Goal: Task Accomplishment & Management: Complete application form

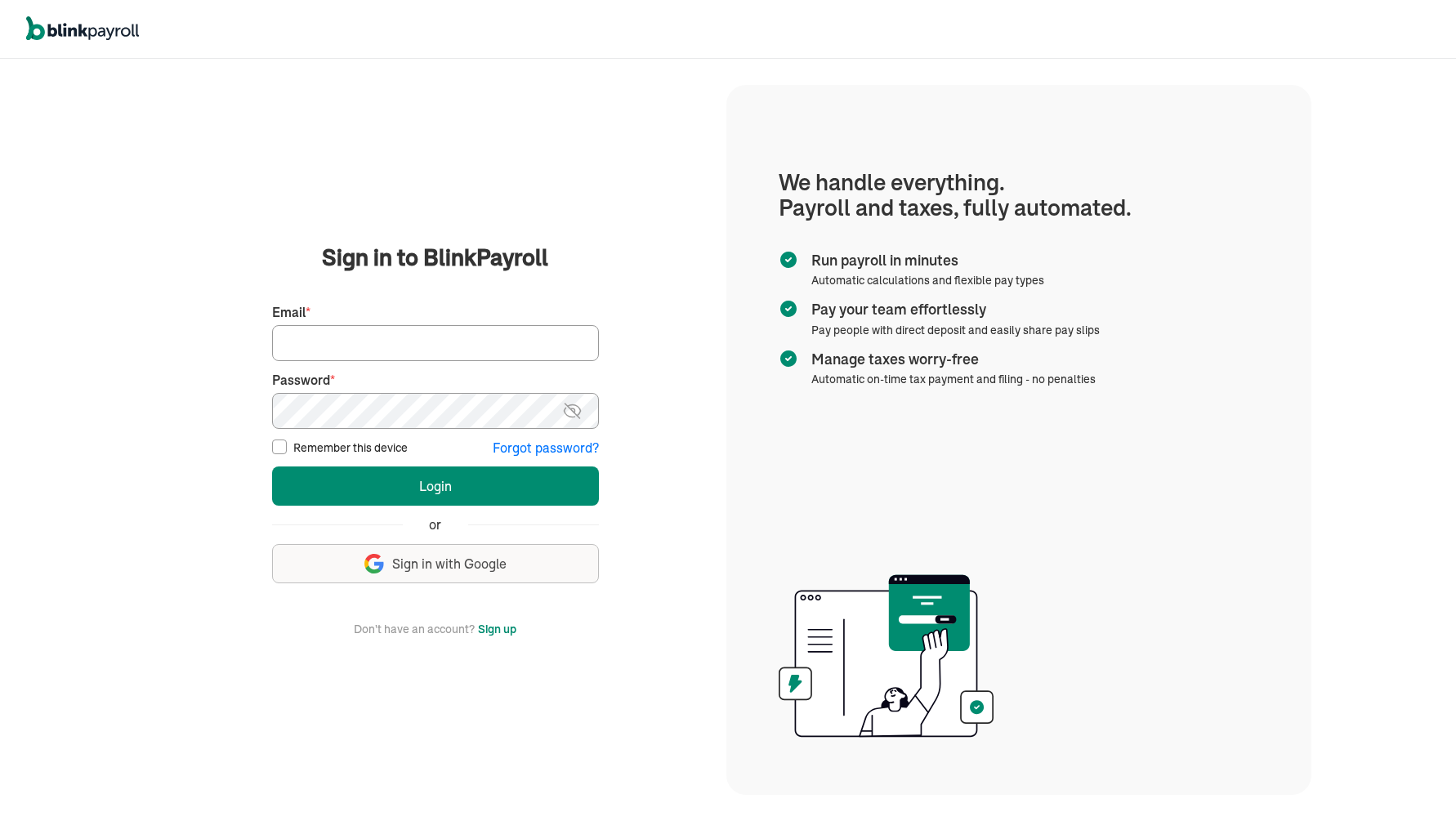
click at [497, 342] on input "Email *" at bounding box center [435, 343] width 327 height 36
type input "[EMAIL_ADDRESS][DOMAIN_NAME]"
click at [417, 494] on button "Login" at bounding box center [435, 487] width 327 height 40
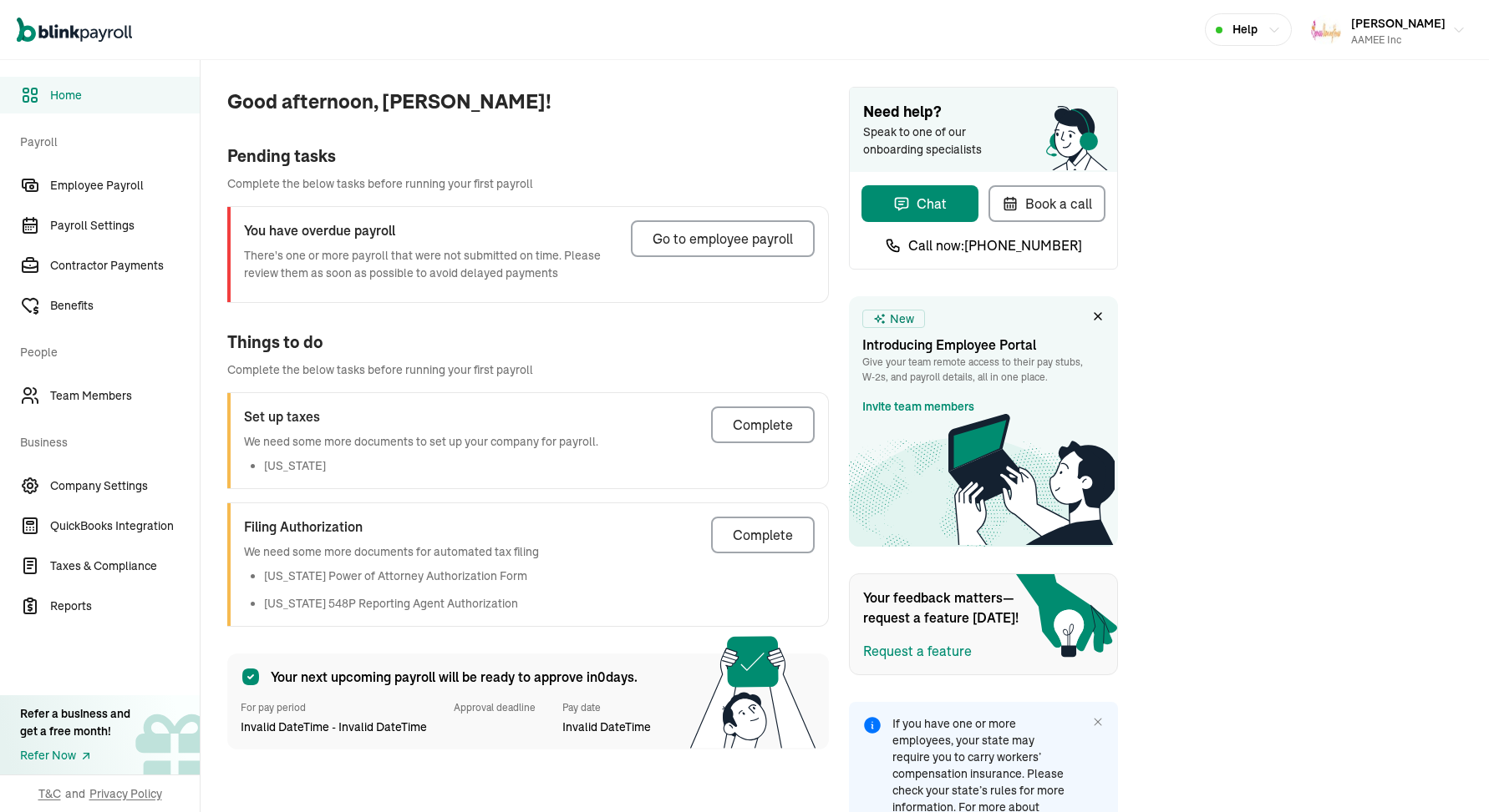
click at [711, 233] on div "Go to employee payroll" at bounding box center [723, 239] width 141 height 20
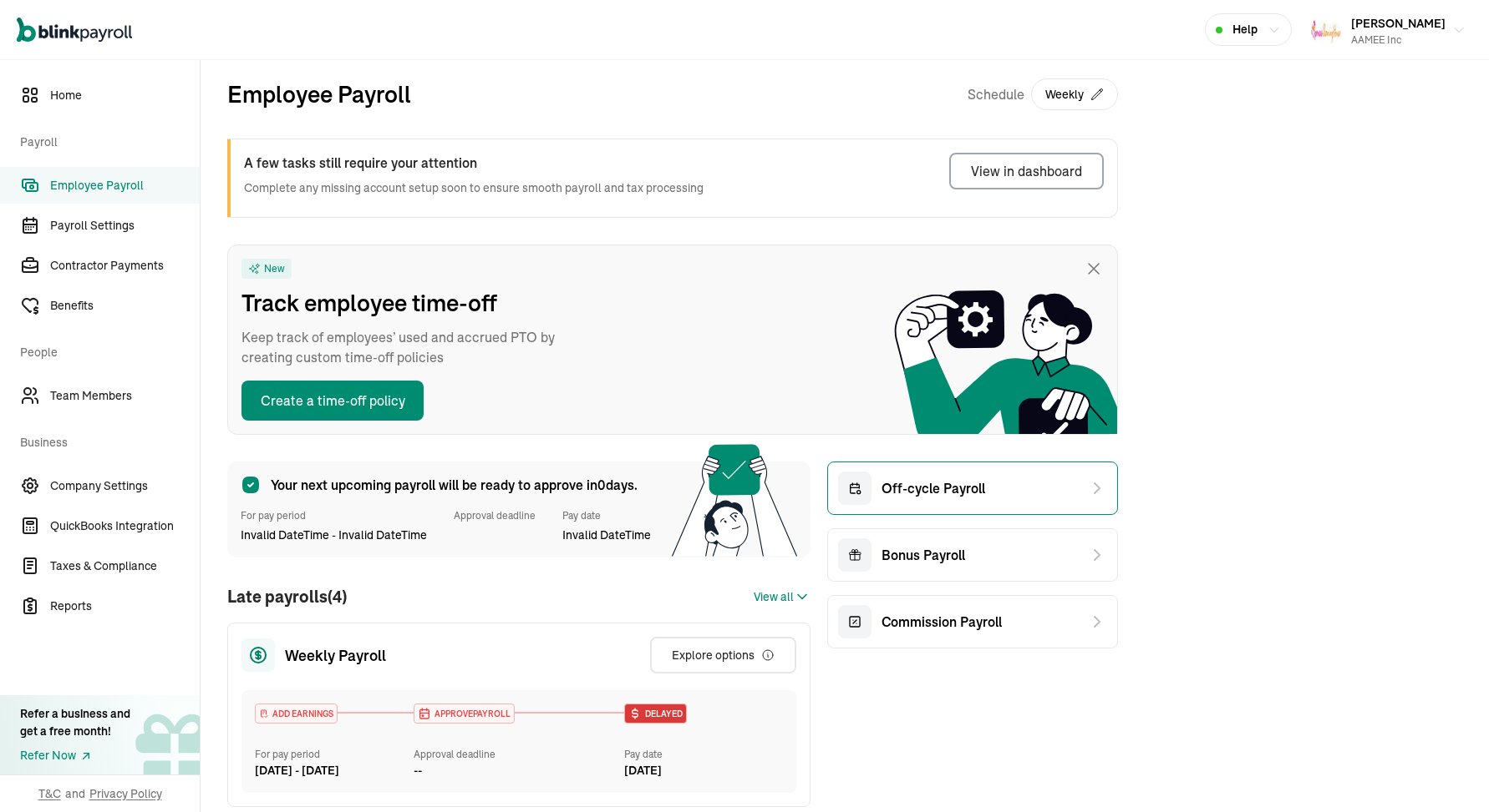
click at [915, 496] on span "Off-cycle Payroll" at bounding box center [934, 488] width 104 height 20
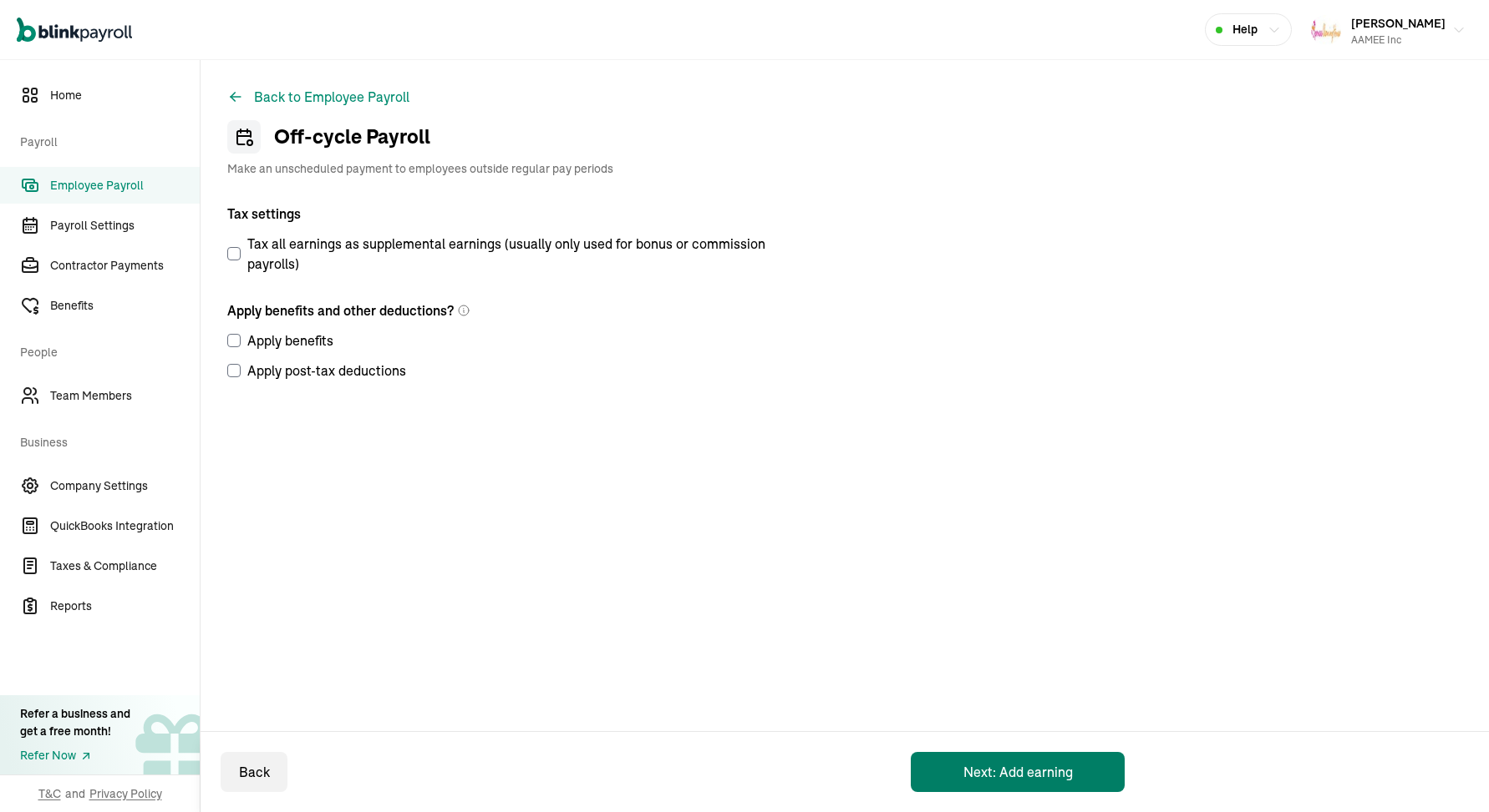
click at [956, 771] on button "Next: Add earning" at bounding box center [1017, 773] width 214 height 40
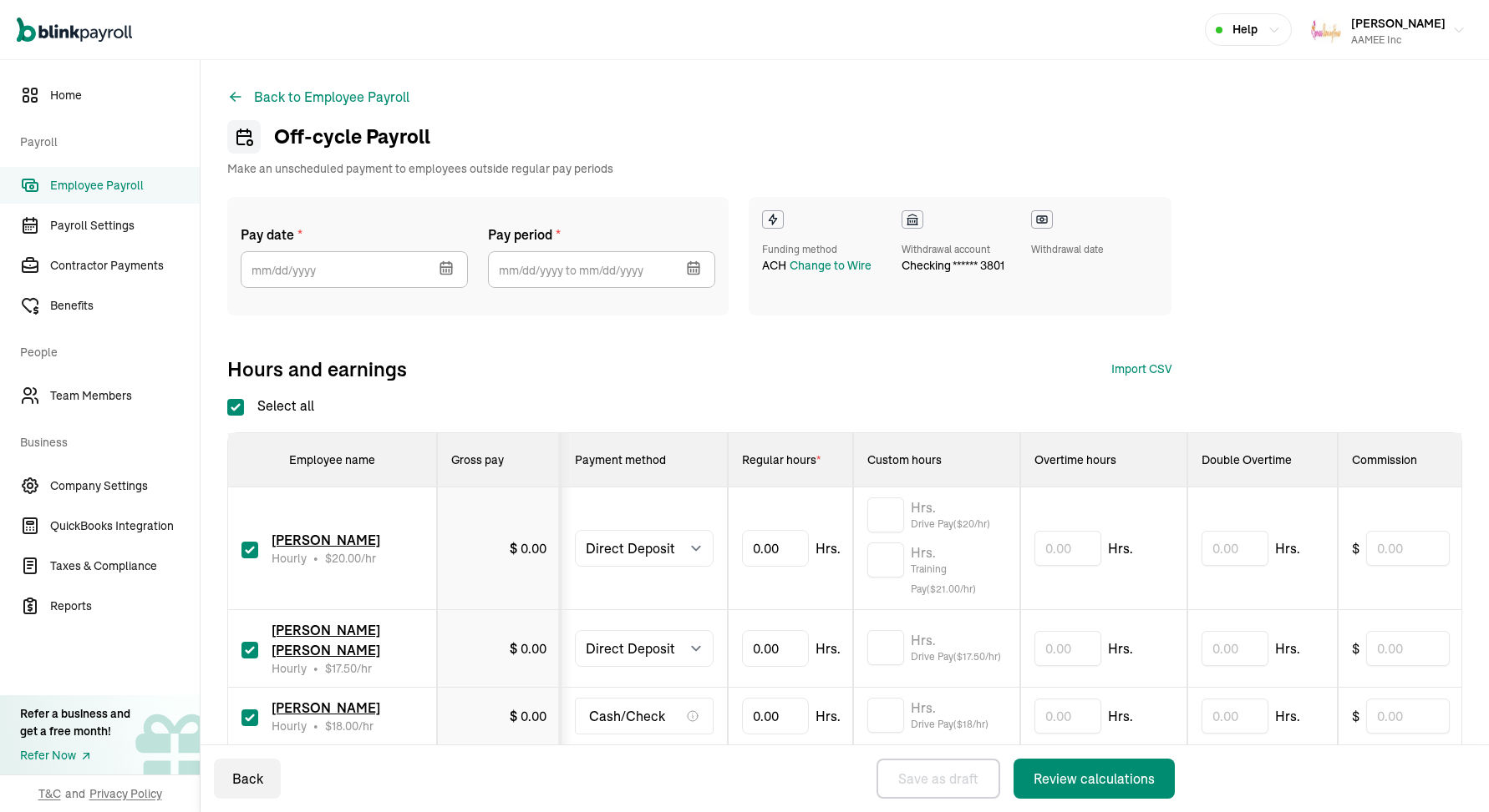
checkbox input "true"
select select "direct_deposit"
click at [454, 268] on button "button" at bounding box center [444, 266] width 47 height 43
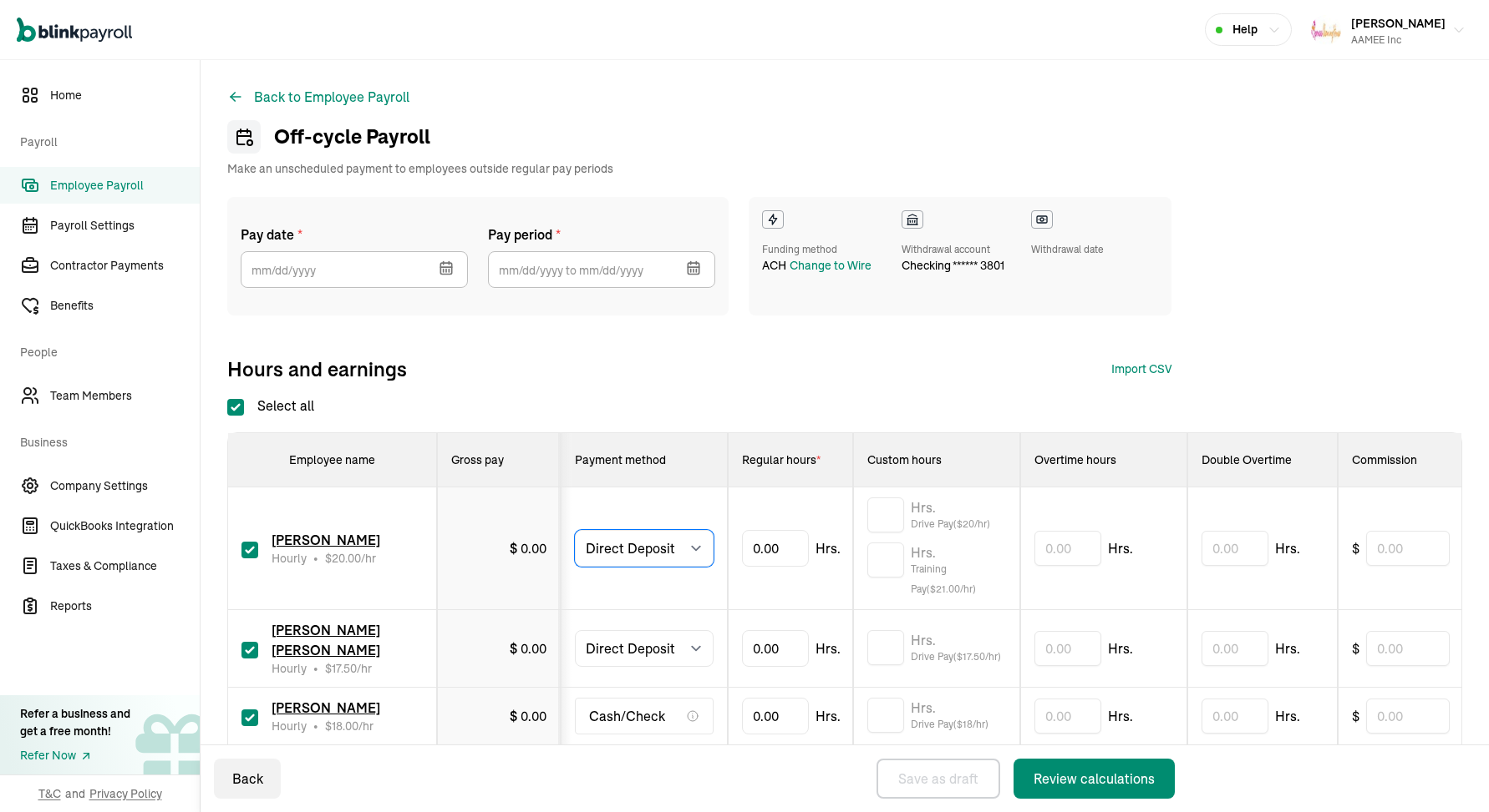
select select "manual"
click at [695, 651] on select "Select method Direct Deposit Cash/Check" at bounding box center [644, 648] width 139 height 37
select select "manual"
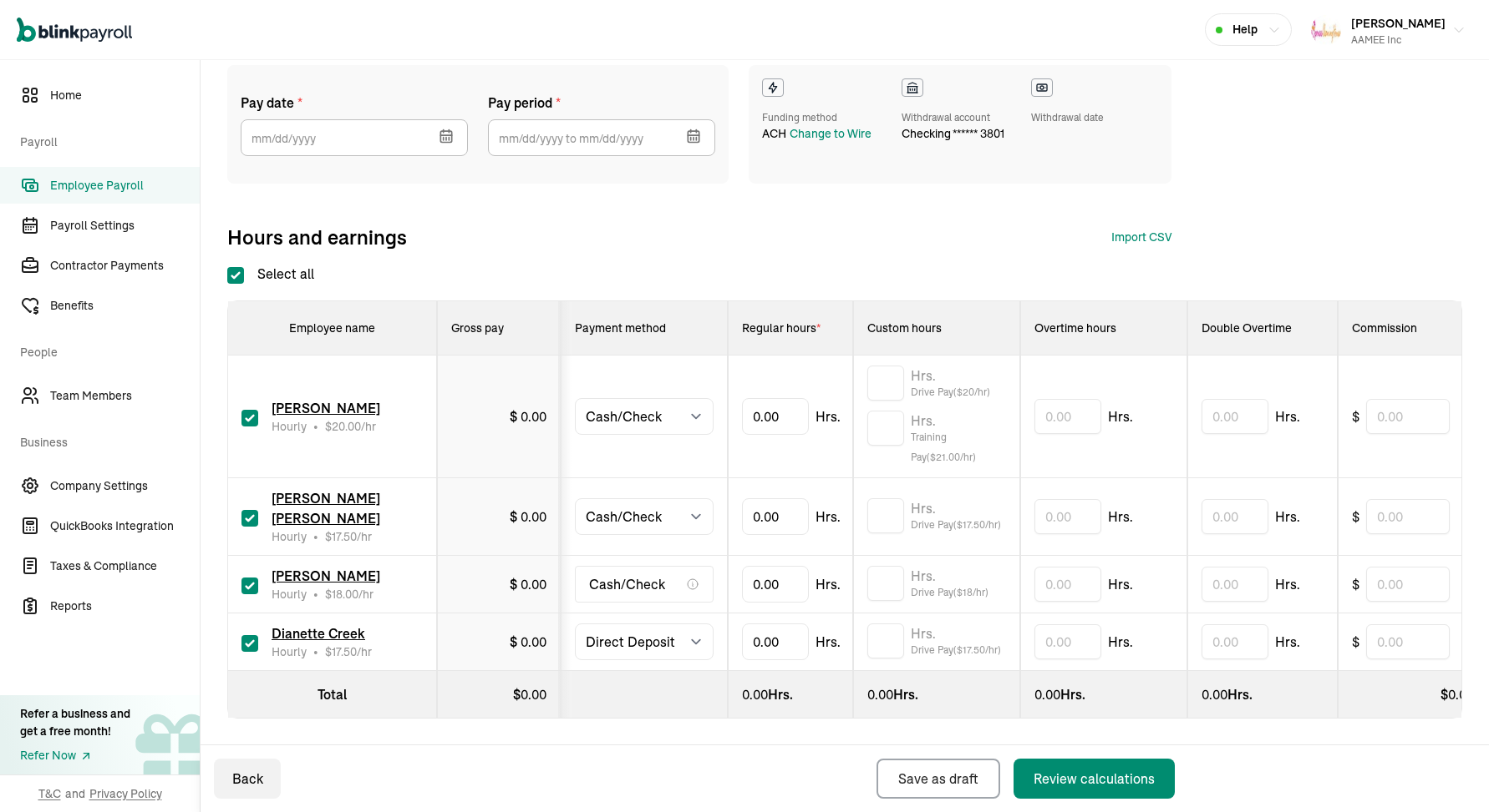
click at [248, 582] on input "checkbox" at bounding box center [249, 586] width 16 height 16
checkbox input "false"
select select "manual"
click at [440, 140] on icon "button" at bounding box center [445, 136] width 11 height 11
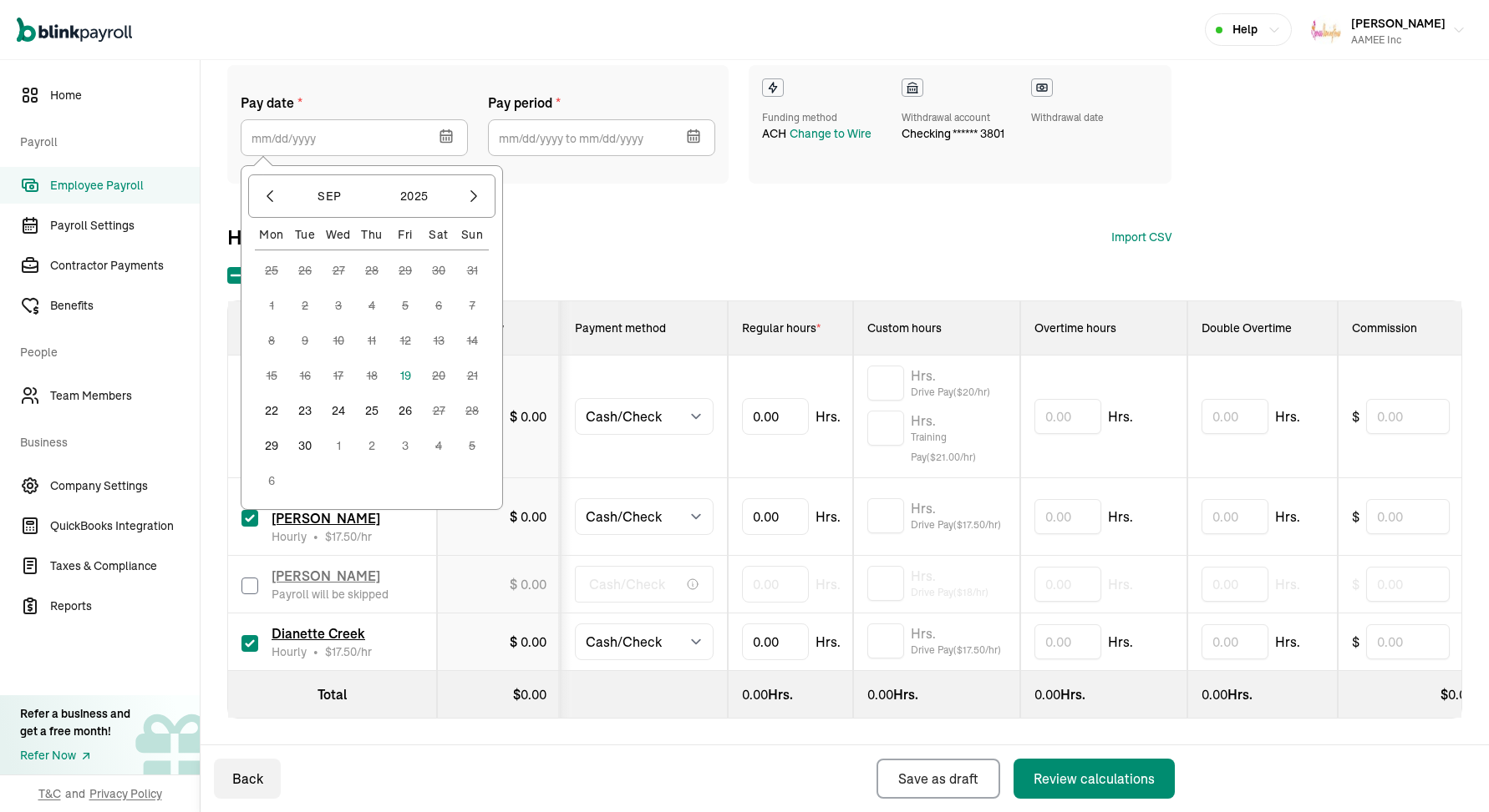
click at [401, 375] on button "19" at bounding box center [405, 375] width 34 height 34
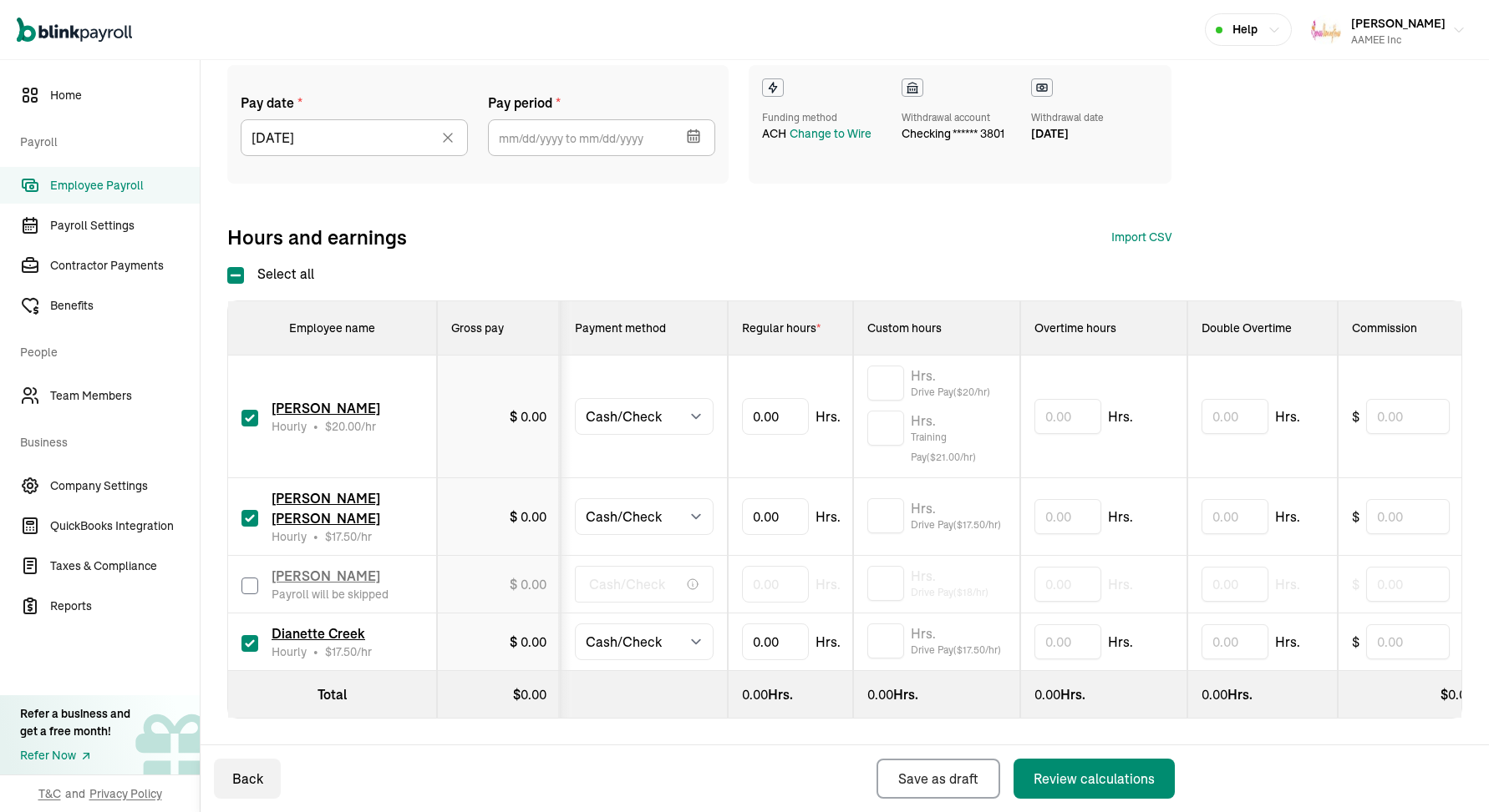
click at [699, 134] on icon "button" at bounding box center [692, 136] width 11 height 11
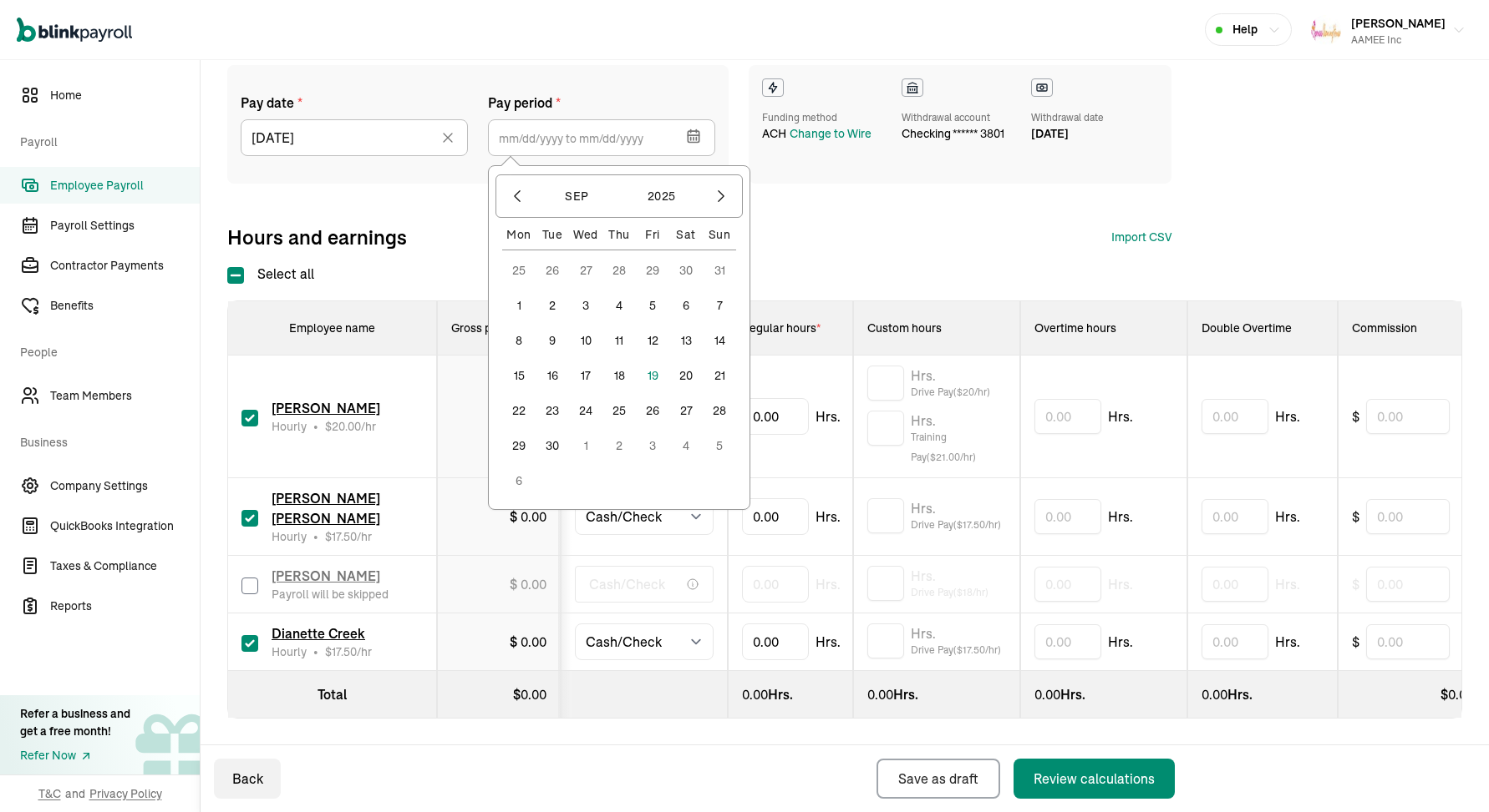
click at [717, 309] on button "7" at bounding box center [719, 305] width 34 height 34
click at [686, 342] on button "13" at bounding box center [685, 341] width 34 height 34
type input "[DATE] ~ [DATE]"
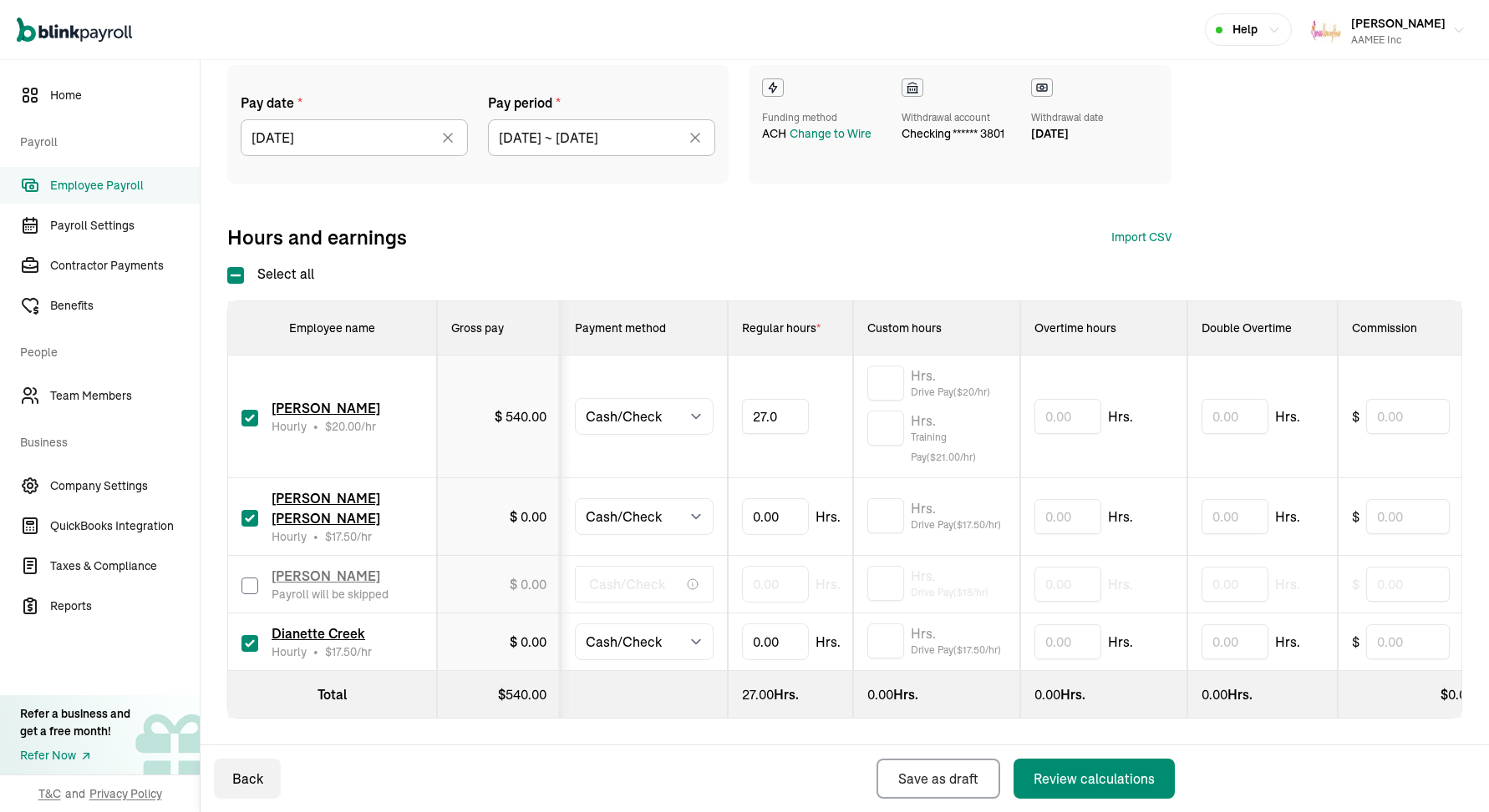
type input "27.01"
type input "31.33"
click at [872, 515] on input "text" at bounding box center [886, 516] width 37 height 35
type input "5.6"
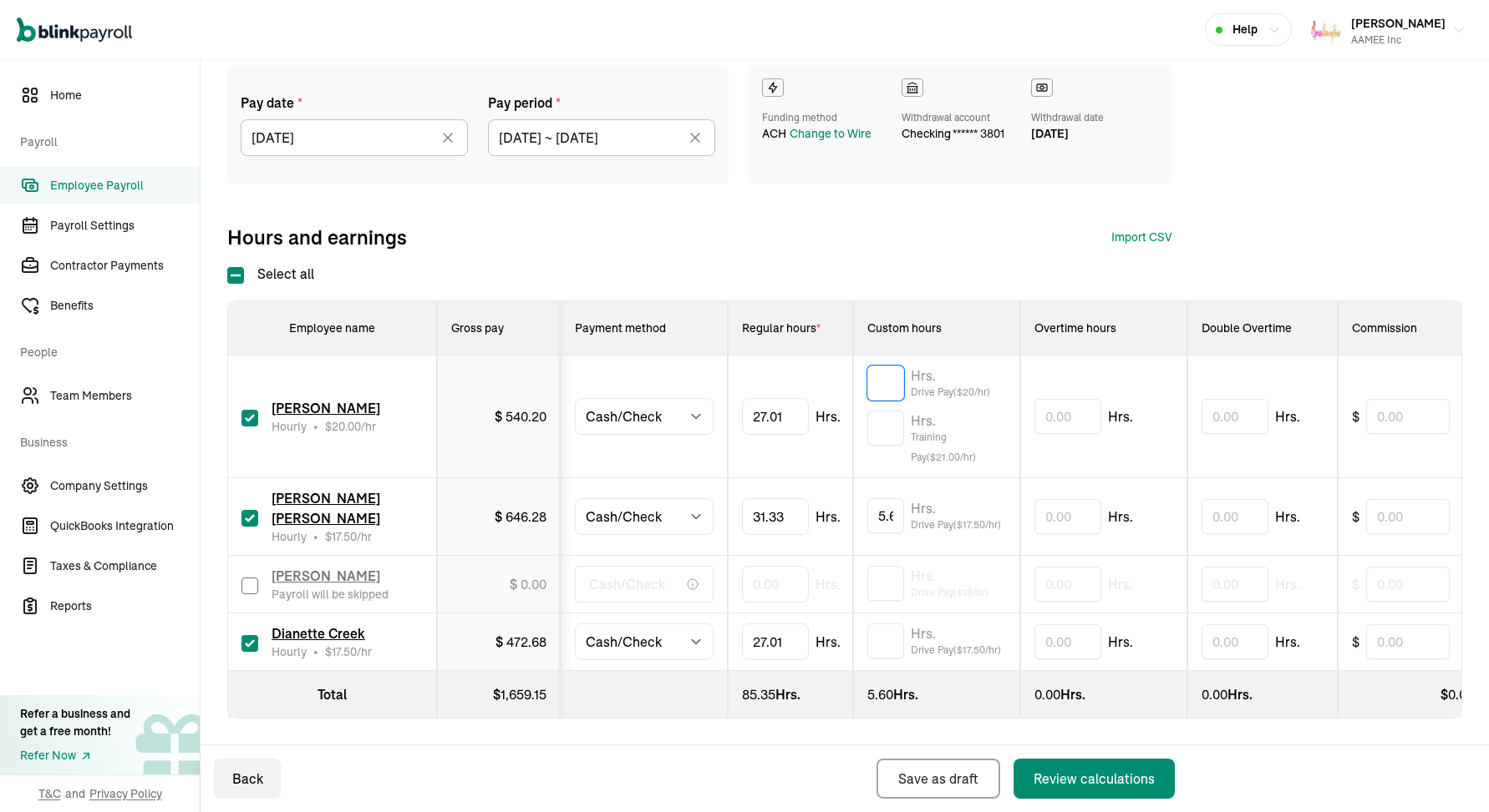
click at [896, 388] on input "text" at bounding box center [886, 383] width 37 height 35
type input "4.83"
click at [887, 630] on input "text" at bounding box center [886, 641] width 37 height 35
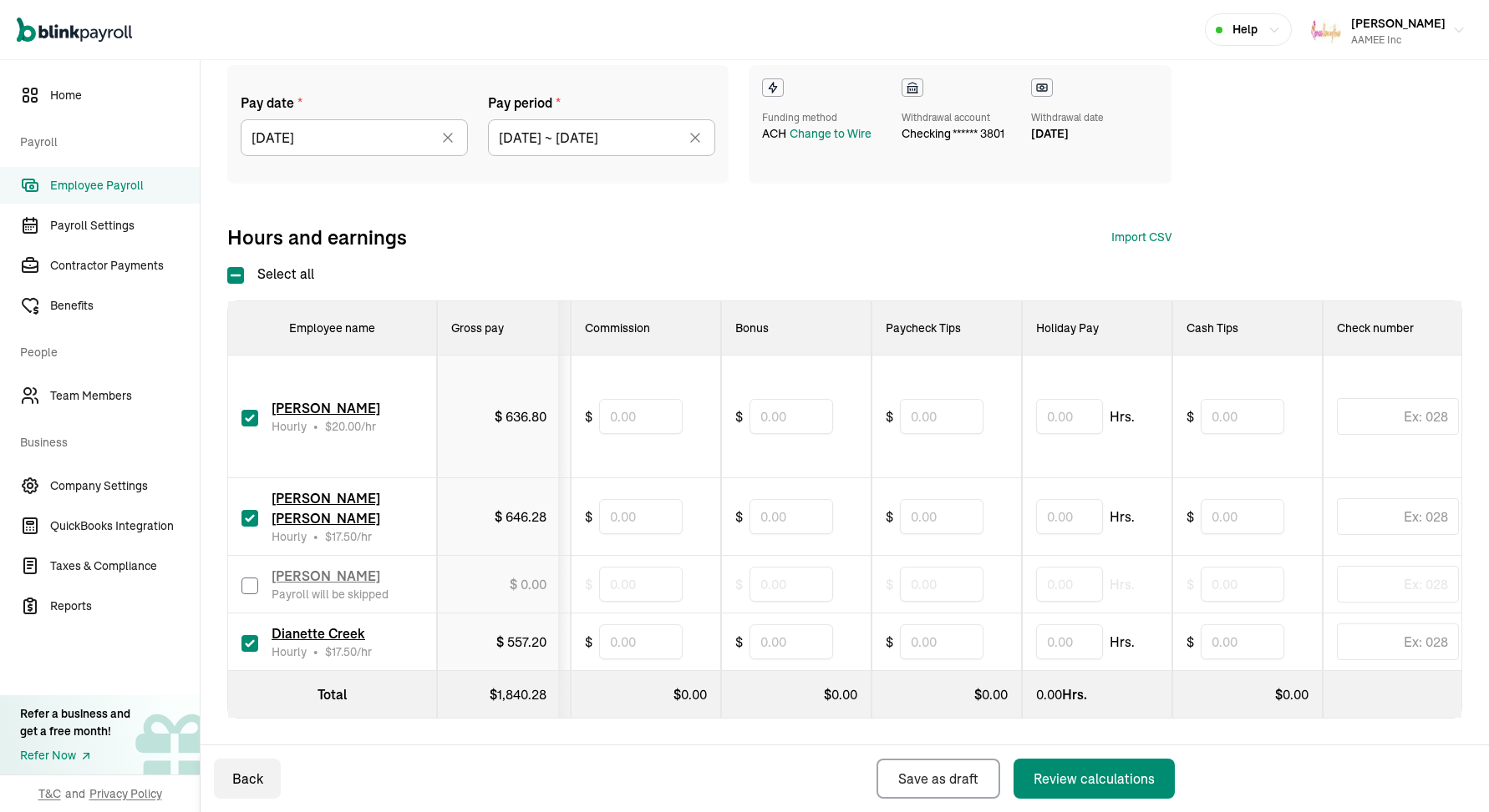
type input "4.83"
click at [947, 433] on input "text" at bounding box center [941, 417] width 84 height 35
type input "30"
click at [935, 640] on input "text" at bounding box center [941, 642] width 84 height 35
type input "30"
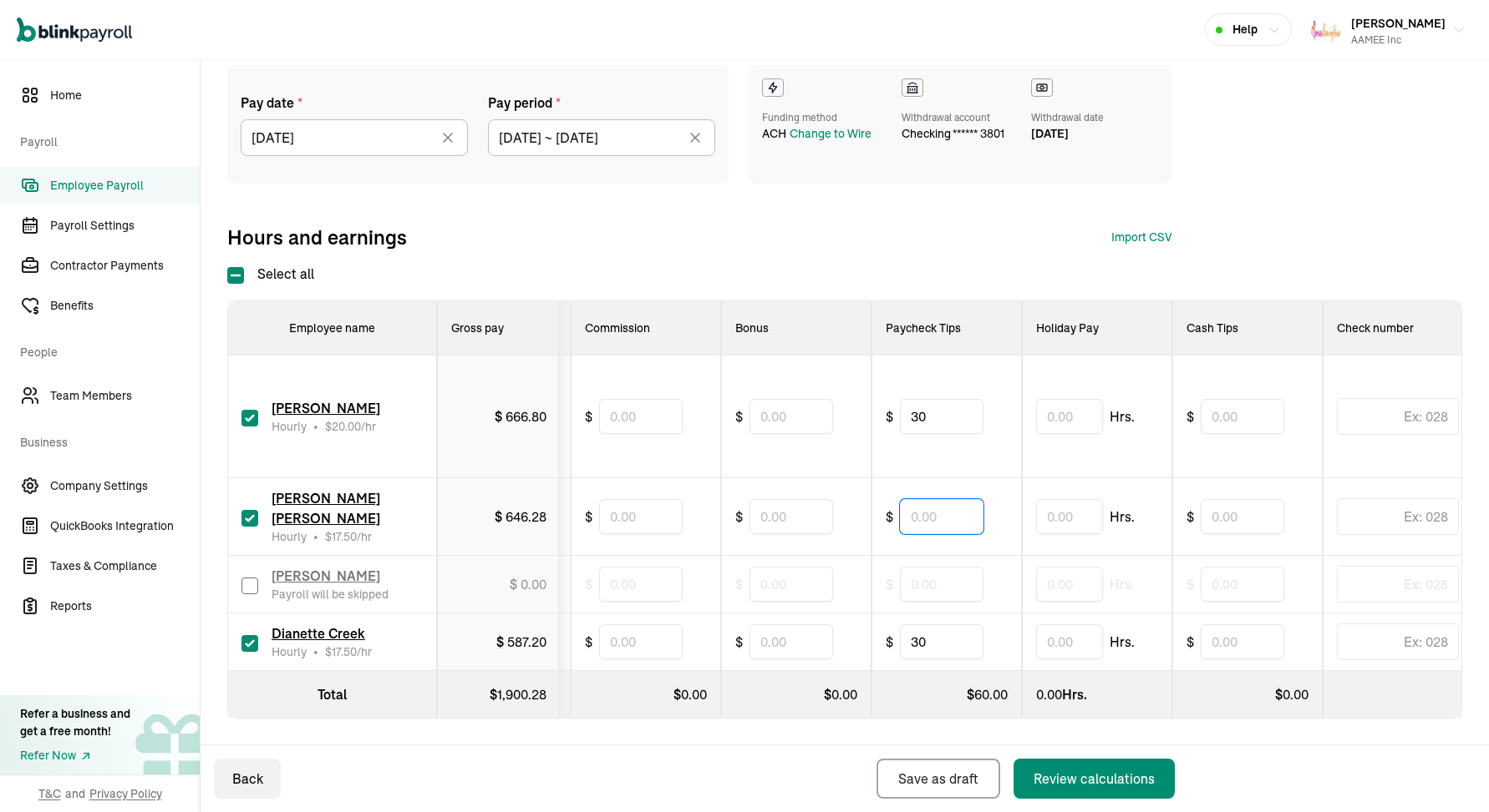
click at [923, 513] on input "text" at bounding box center [941, 517] width 84 height 35
type input "35"
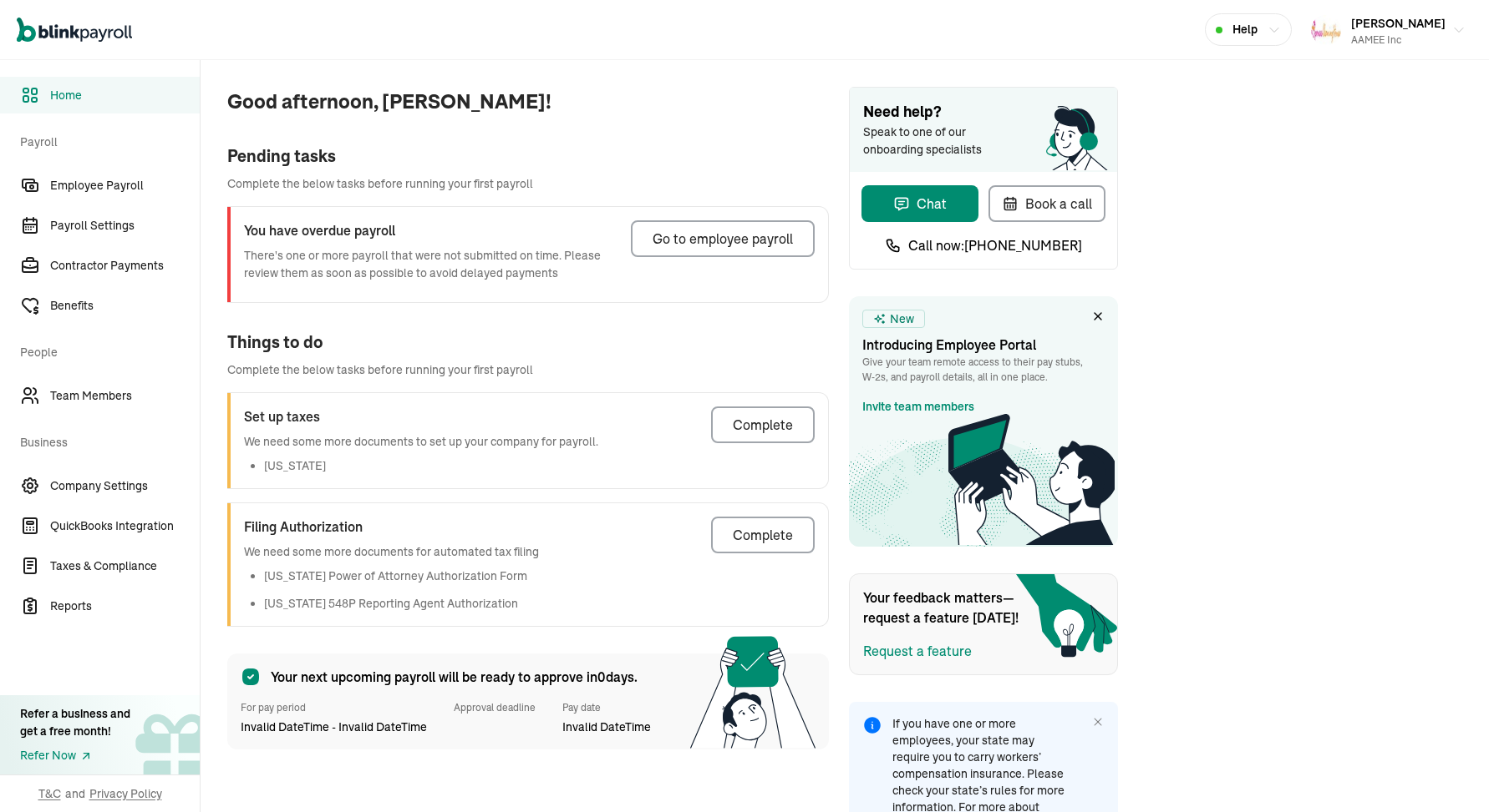
click at [711, 233] on div "Go to employee payroll" at bounding box center [723, 239] width 141 height 20
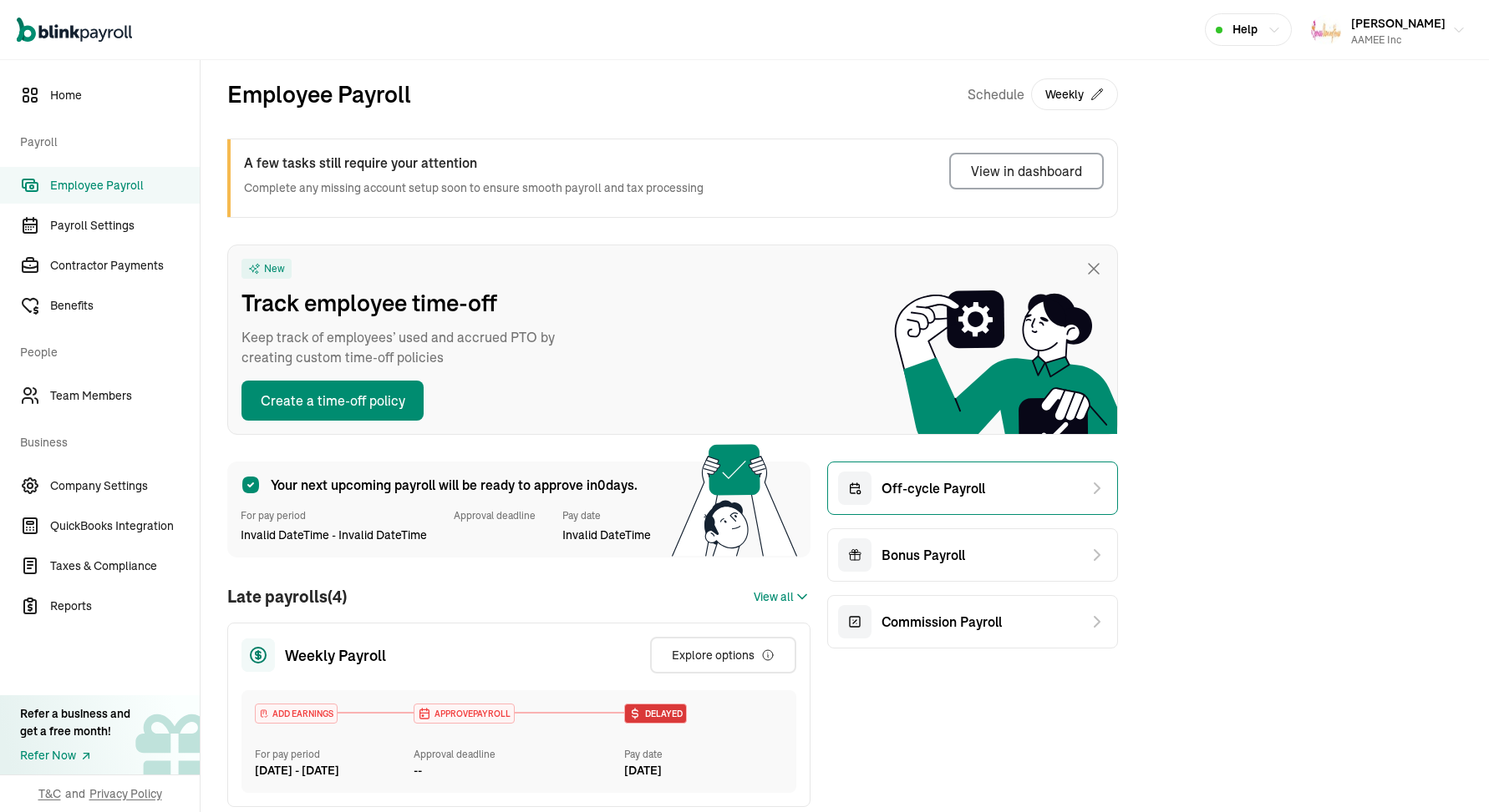
click at [915, 496] on span "Off-cycle Payroll" at bounding box center [934, 488] width 104 height 20
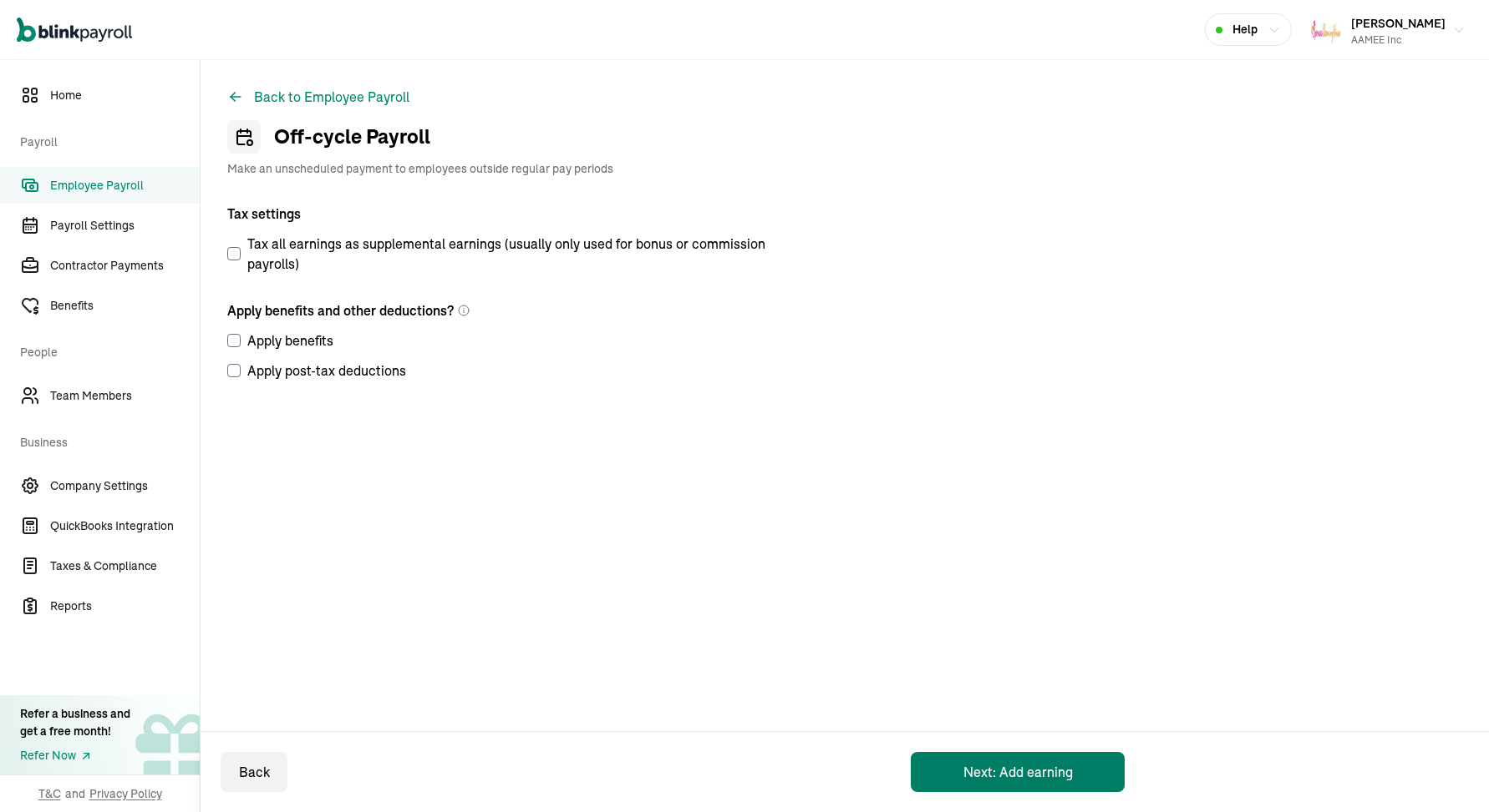
click at [956, 771] on button "Next: Add earning" at bounding box center [1017, 773] width 214 height 40
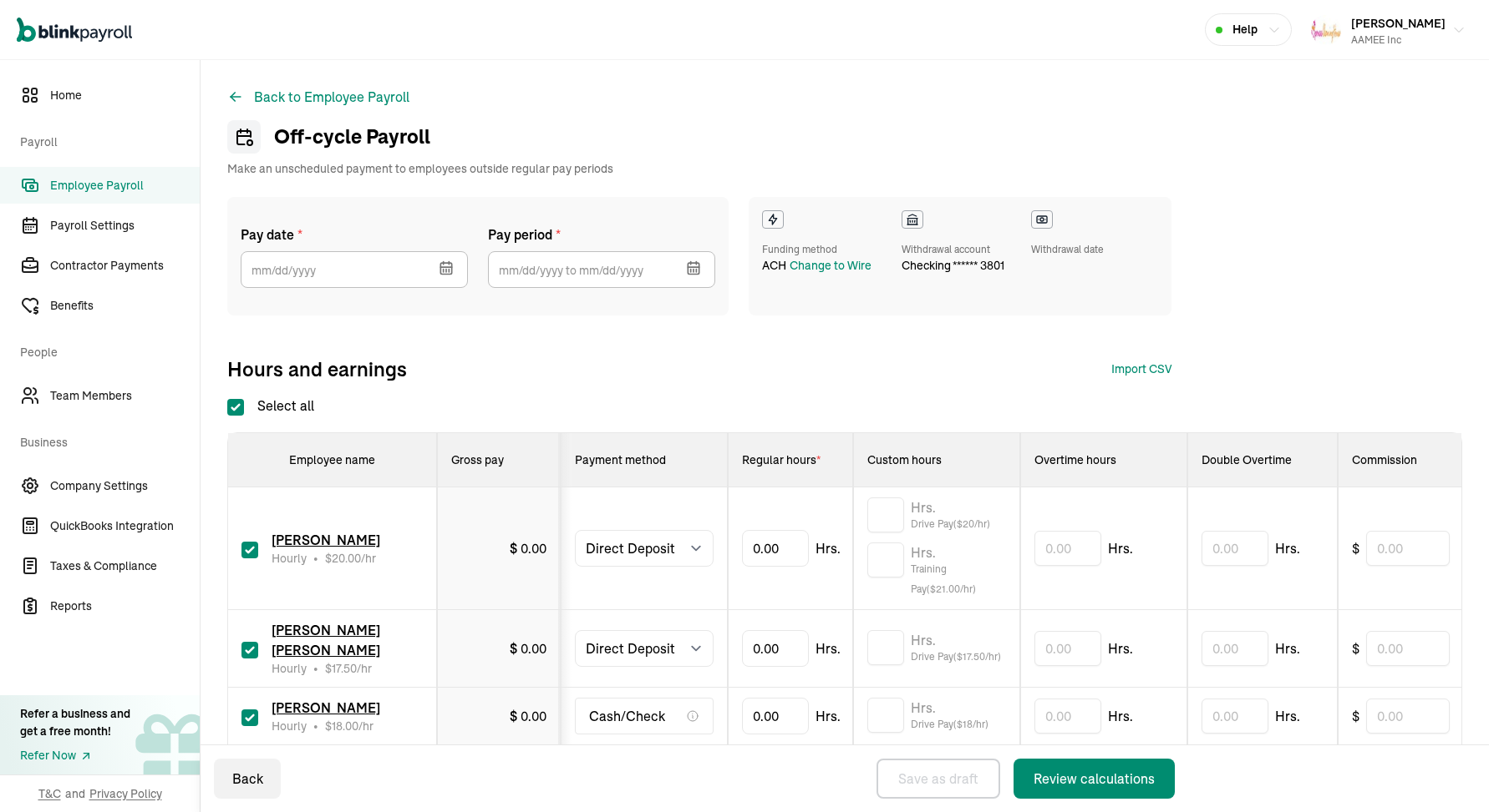
checkbox input "true"
select select "direct_deposit"
click at [454, 268] on button "button" at bounding box center [444, 266] width 47 height 43
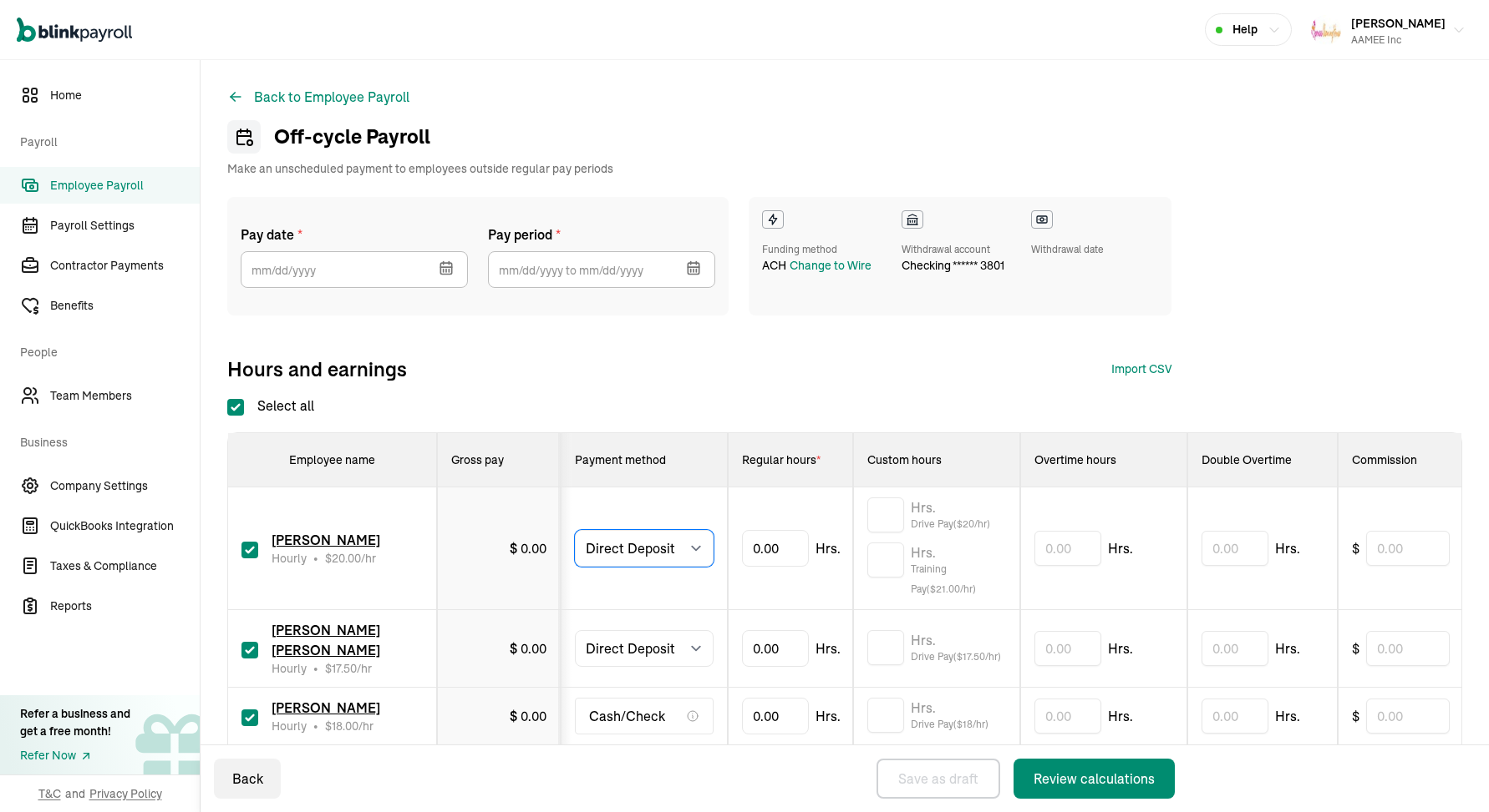
select select "manual"
click at [695, 651] on select "Select method Direct Deposit Cash/Check" at bounding box center [644, 648] width 139 height 37
select select "manual"
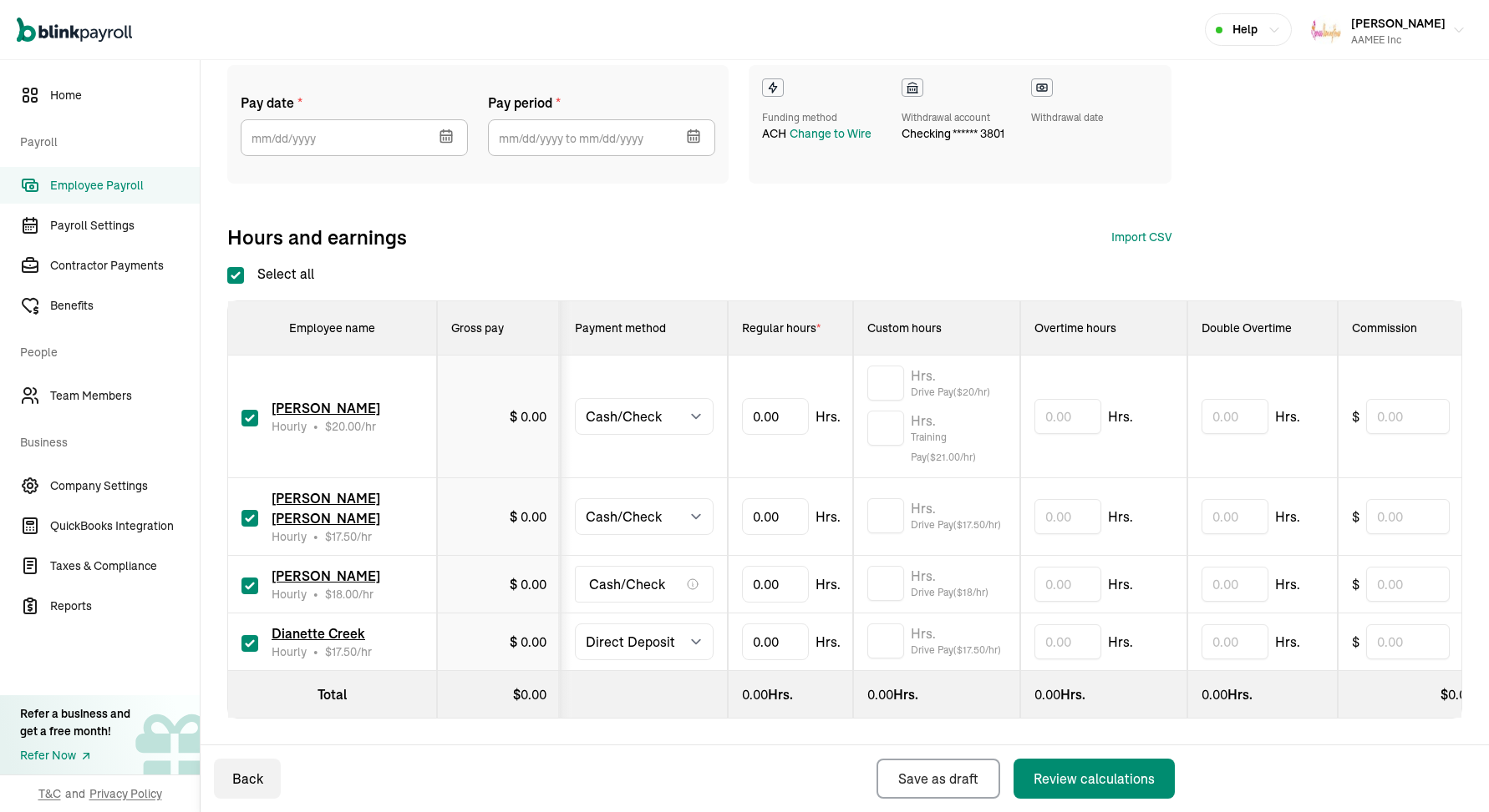
click at [248, 582] on input "checkbox" at bounding box center [249, 586] width 16 height 16
checkbox input "false"
select select "manual"
click at [440, 140] on icon "button" at bounding box center [445, 136] width 11 height 11
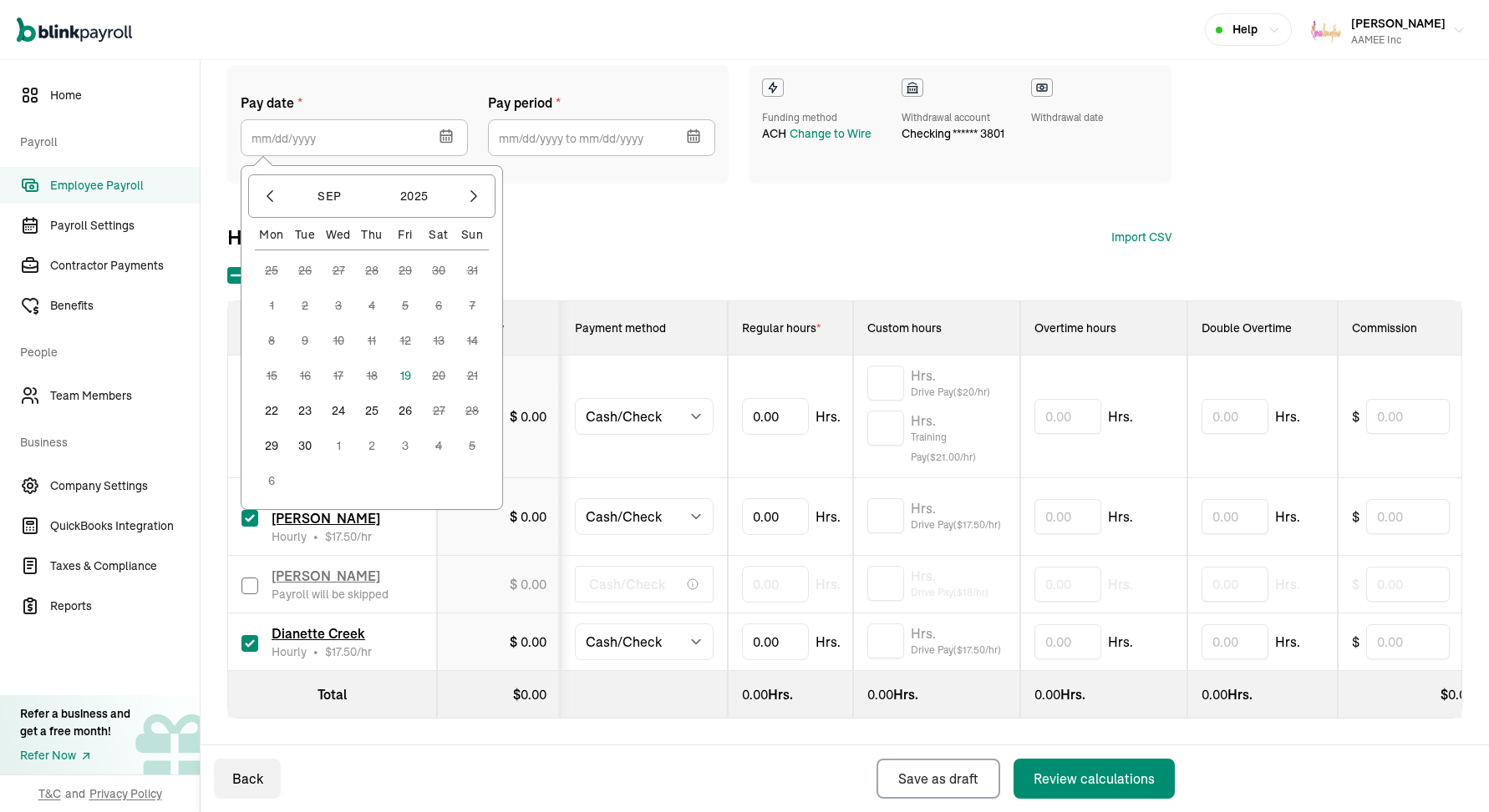
click at [401, 375] on button "19" at bounding box center [405, 375] width 34 height 34
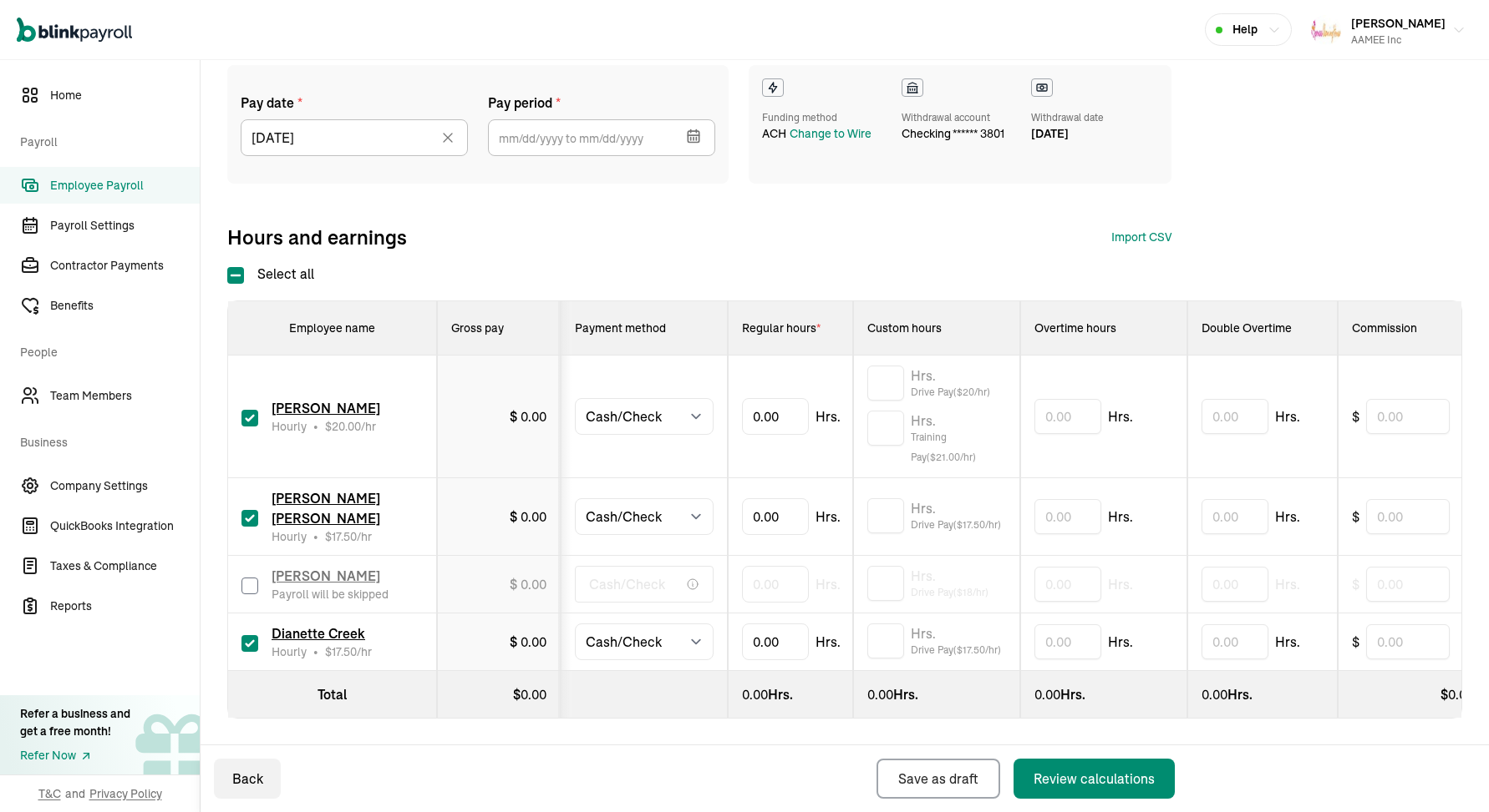
click at [699, 134] on icon "button" at bounding box center [692, 136] width 11 height 11
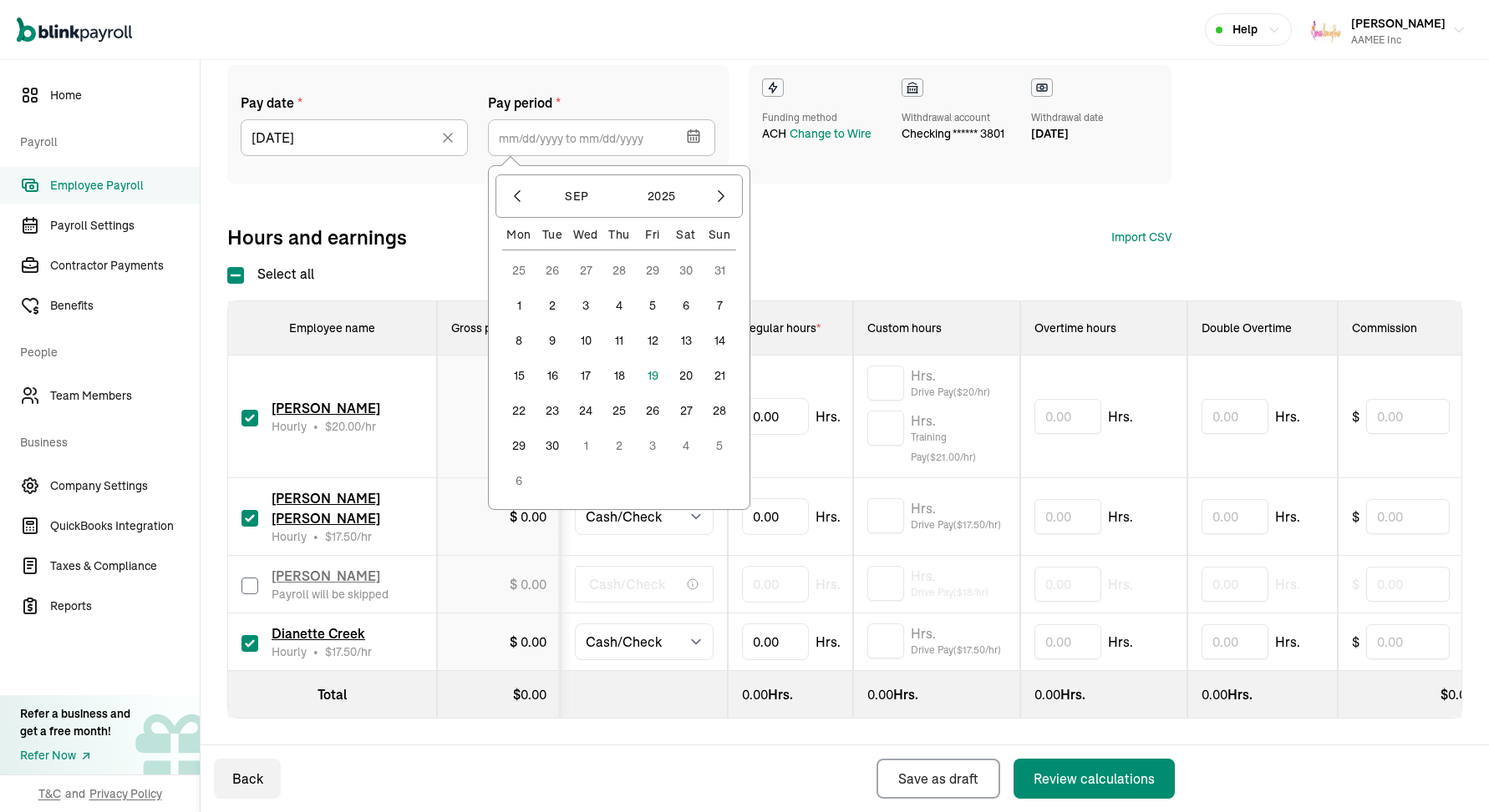
click at [717, 309] on button "7" at bounding box center [719, 305] width 34 height 34
click at [686, 342] on button "13" at bounding box center [685, 341] width 34 height 34
type input "[DATE] ~ [DATE]"
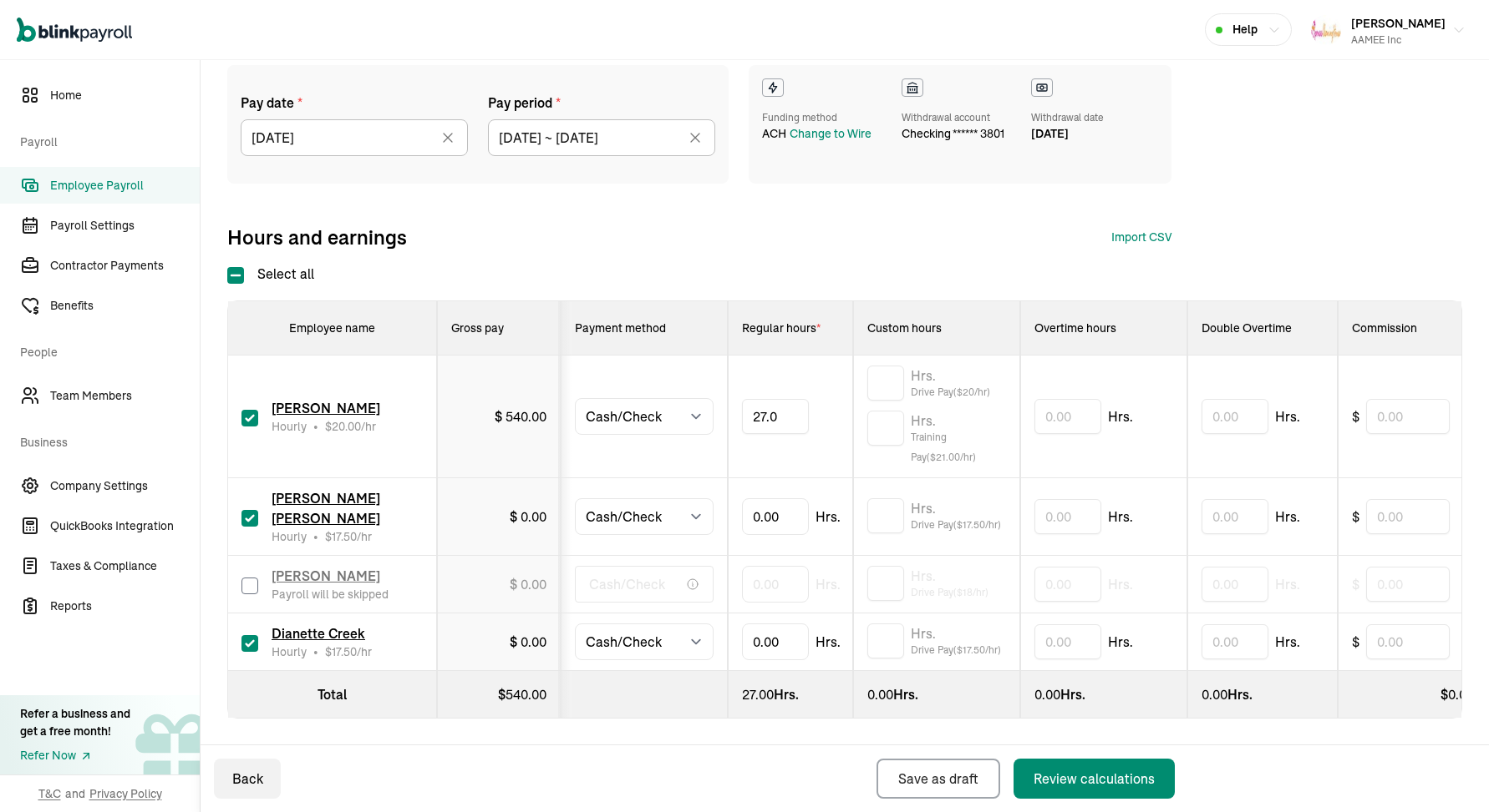
type input "27.01"
type input "31.33"
click at [872, 515] on input "text" at bounding box center [886, 516] width 37 height 35
type input "5.6"
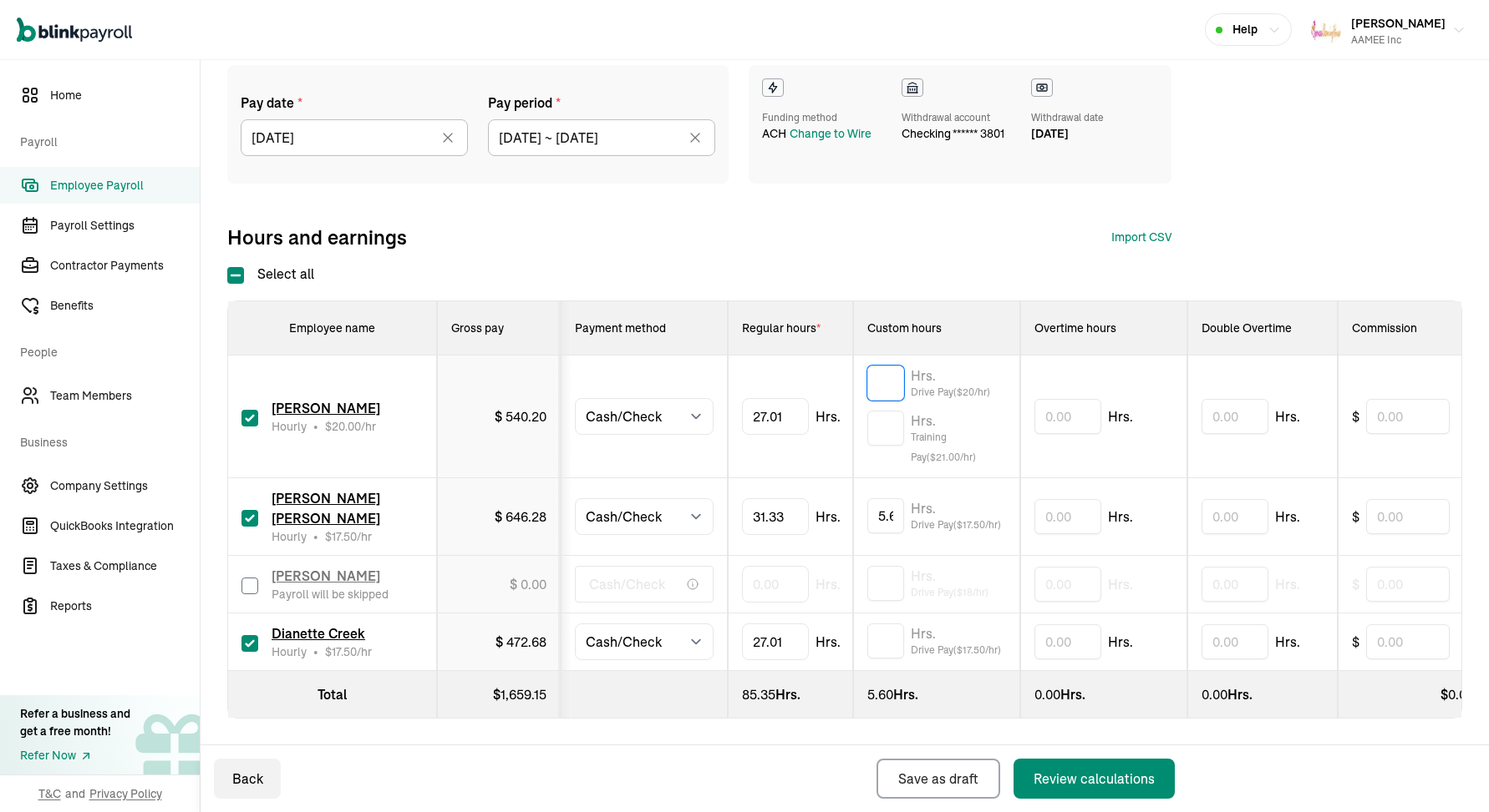
click at [896, 388] on input "text" at bounding box center [886, 383] width 37 height 35
type input "4.83"
click at [887, 630] on input "text" at bounding box center [886, 641] width 37 height 35
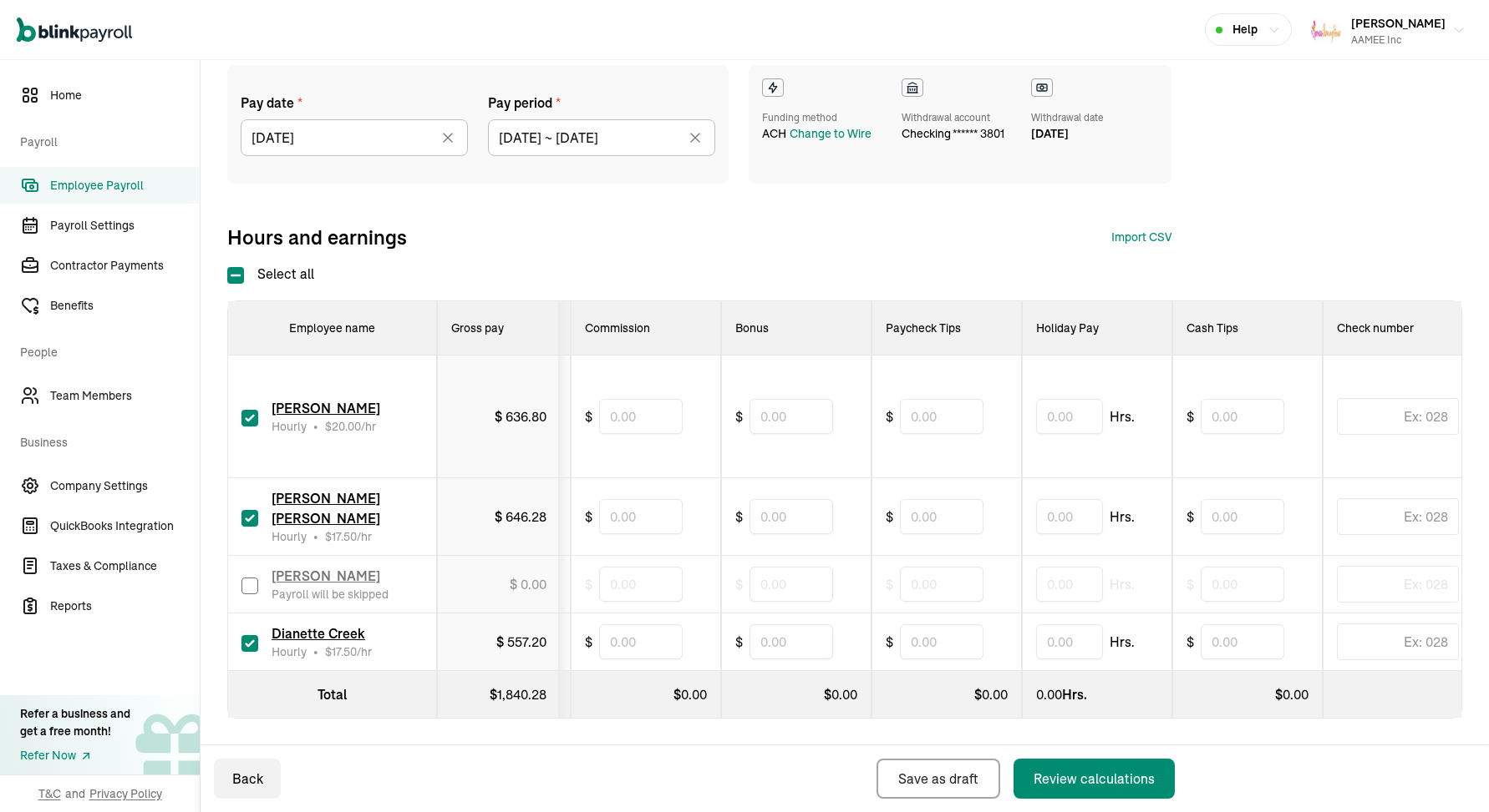
type input "4.83"
click at [947, 433] on input "text" at bounding box center [941, 417] width 84 height 35
type input "30"
click at [935, 640] on input "text" at bounding box center [941, 642] width 84 height 35
type input "30"
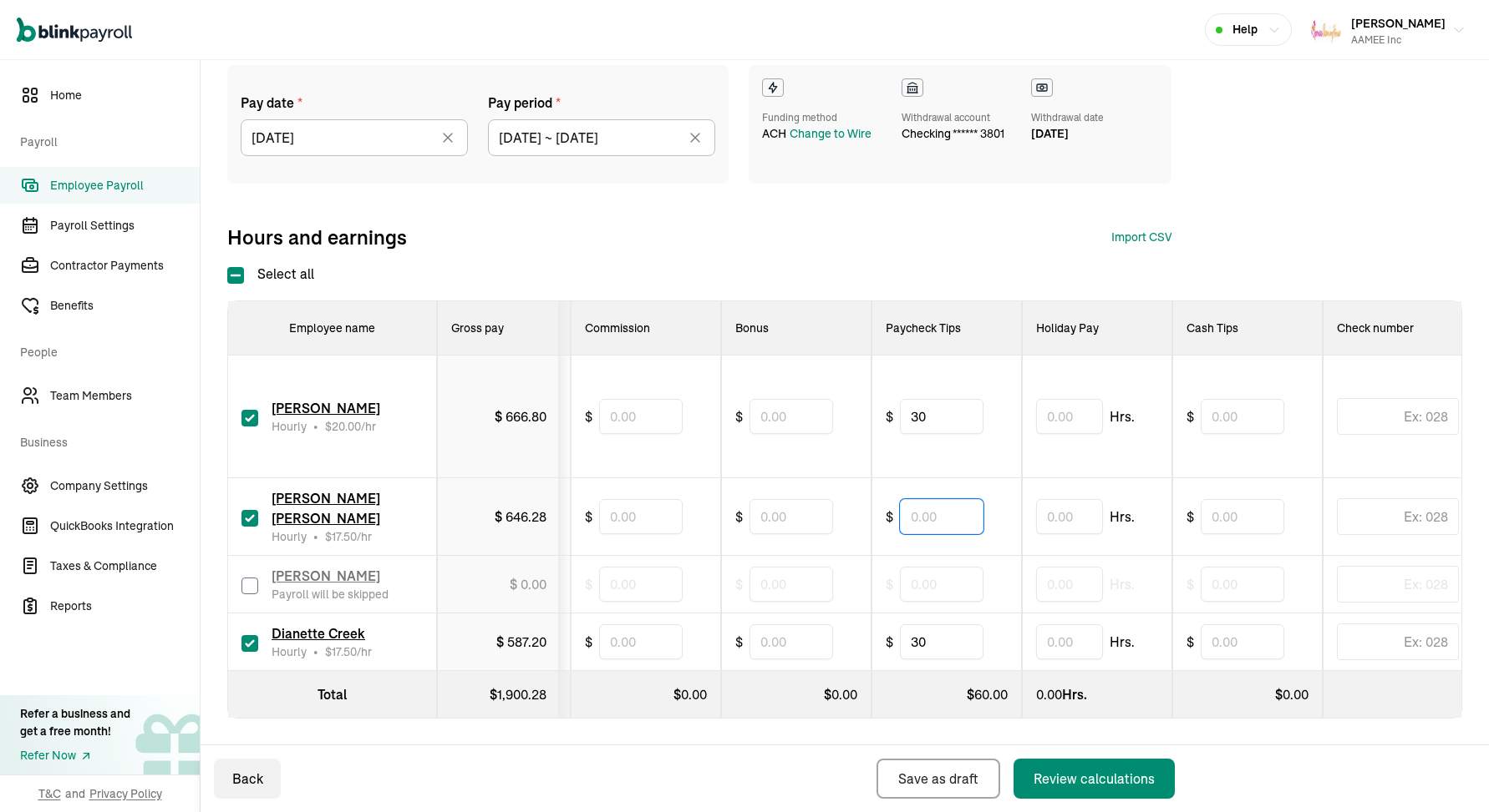
click at [923, 513] on input "text" at bounding box center [941, 517] width 84 height 35
type input "35"
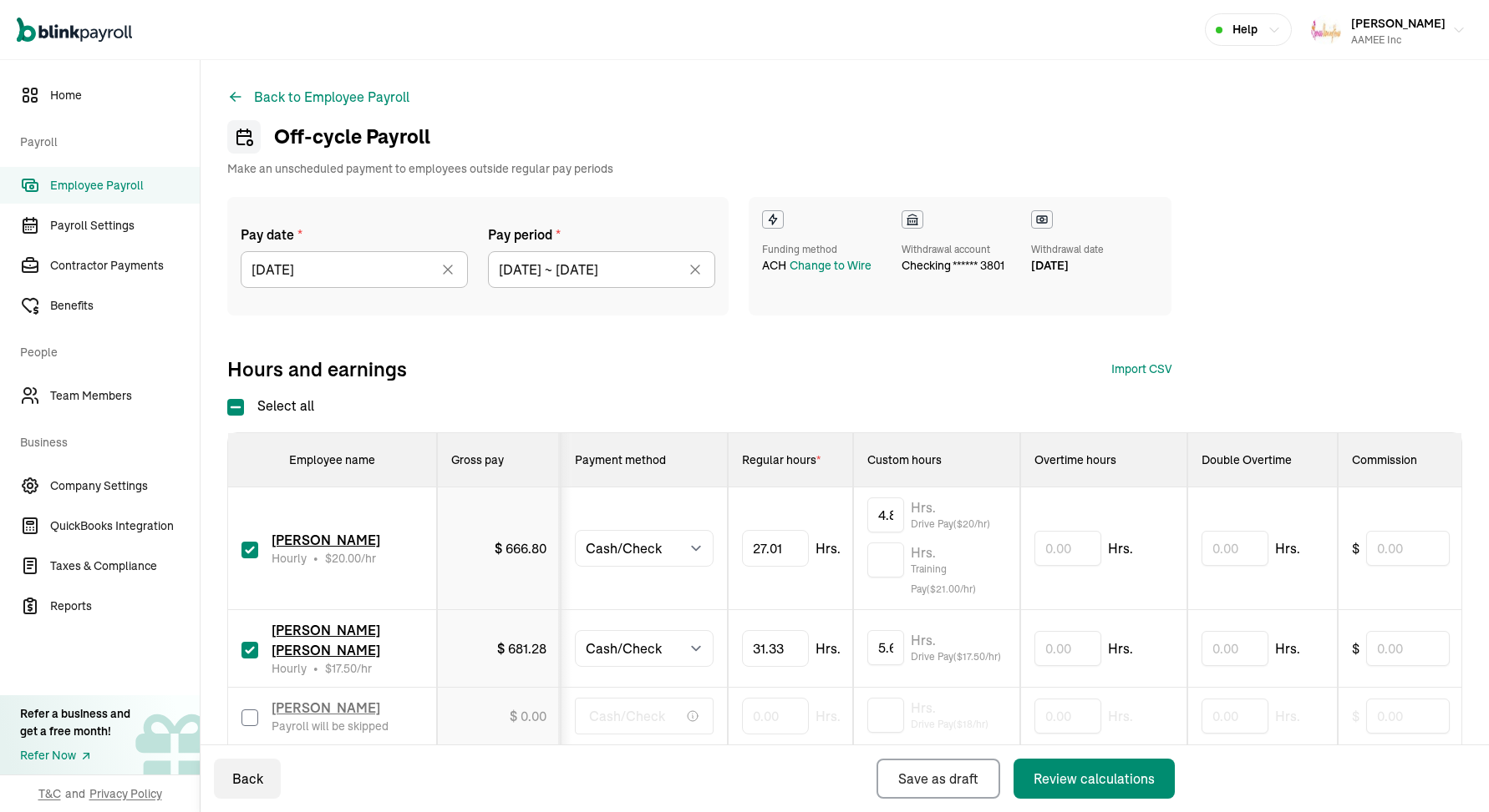
select select "manual"
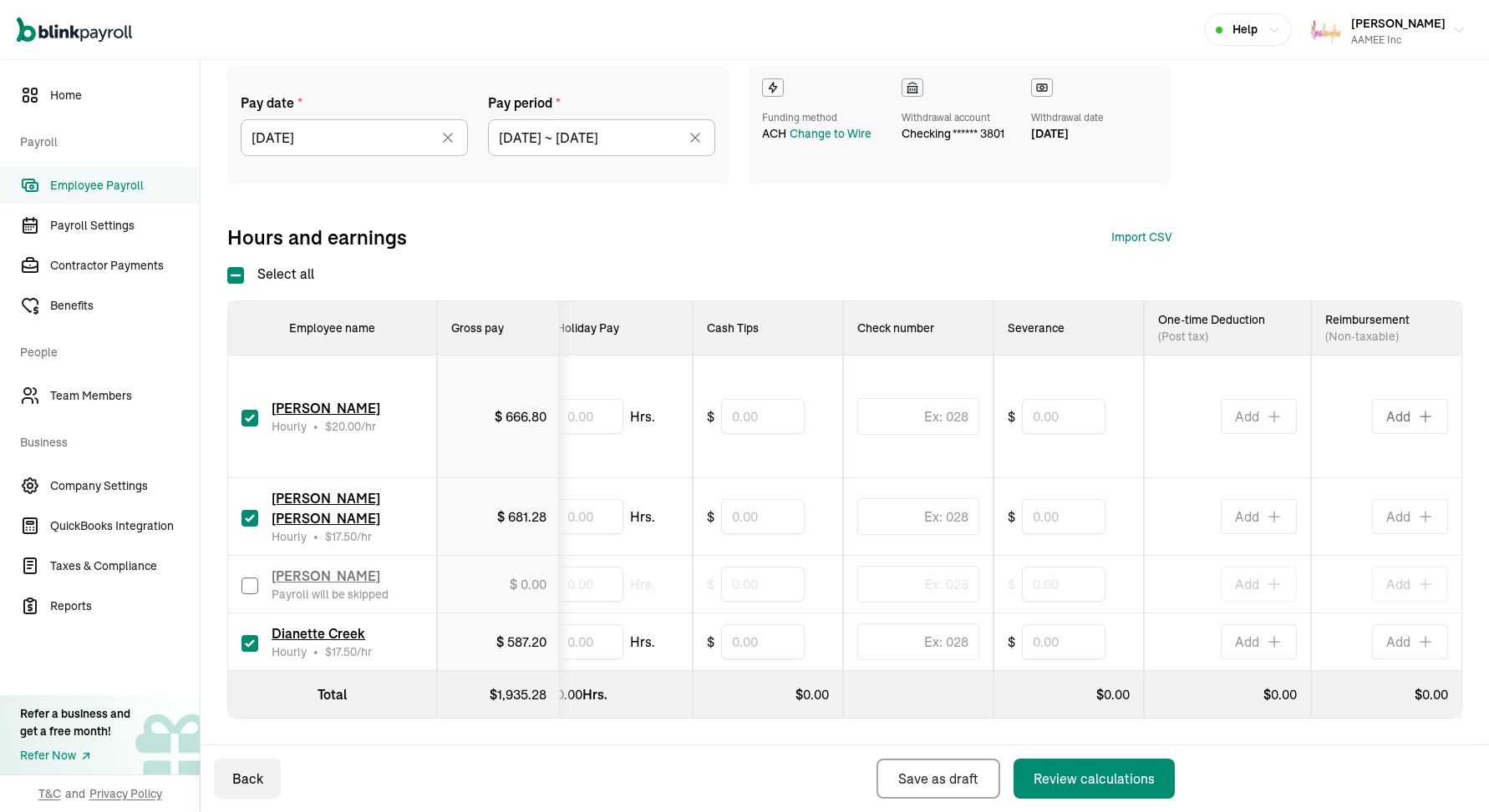
type input "35"
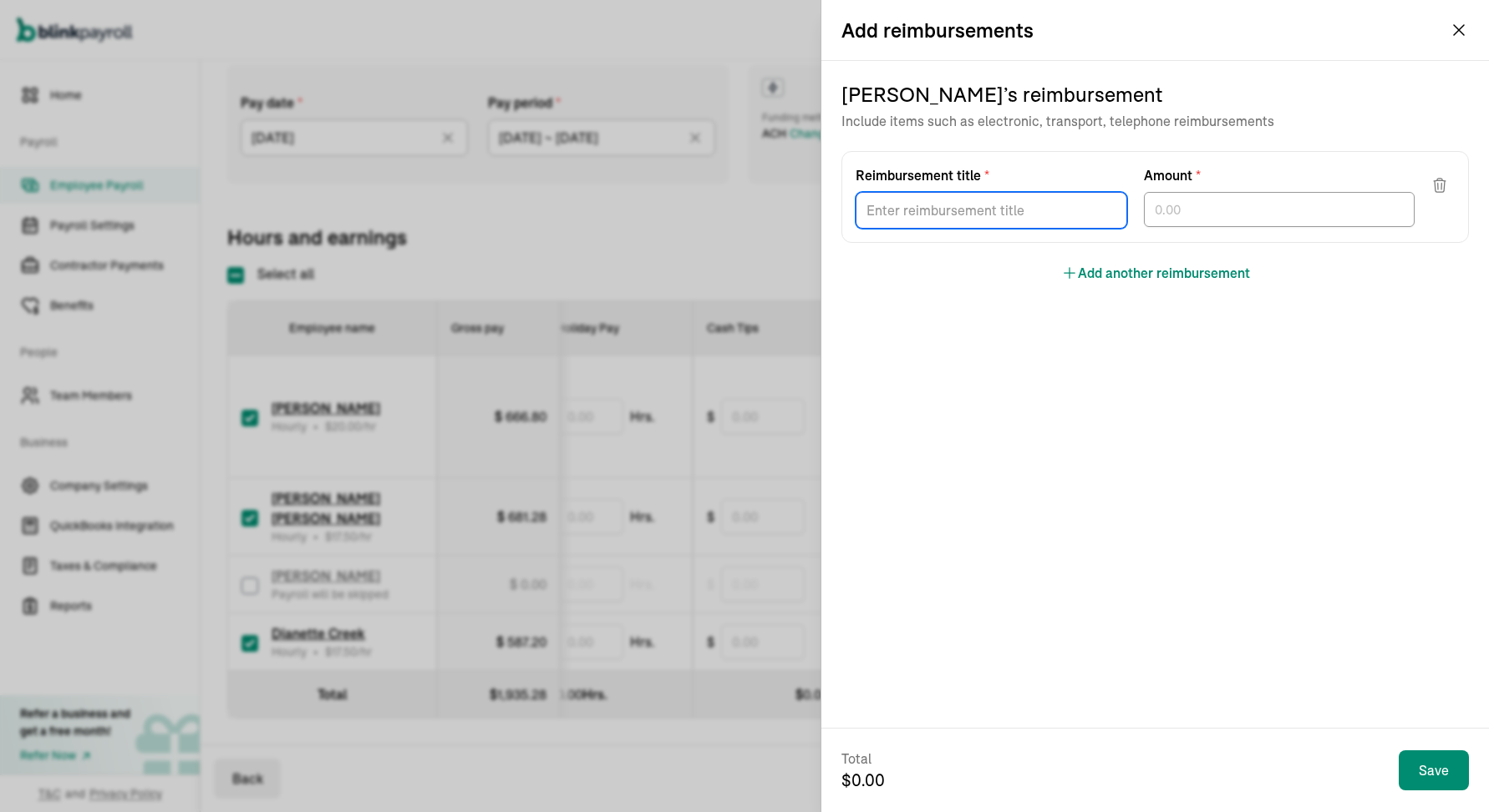
click at [946, 211] on input "Reimbursement title *" at bounding box center [991, 211] width 271 height 37
type input "Gas 9/18"
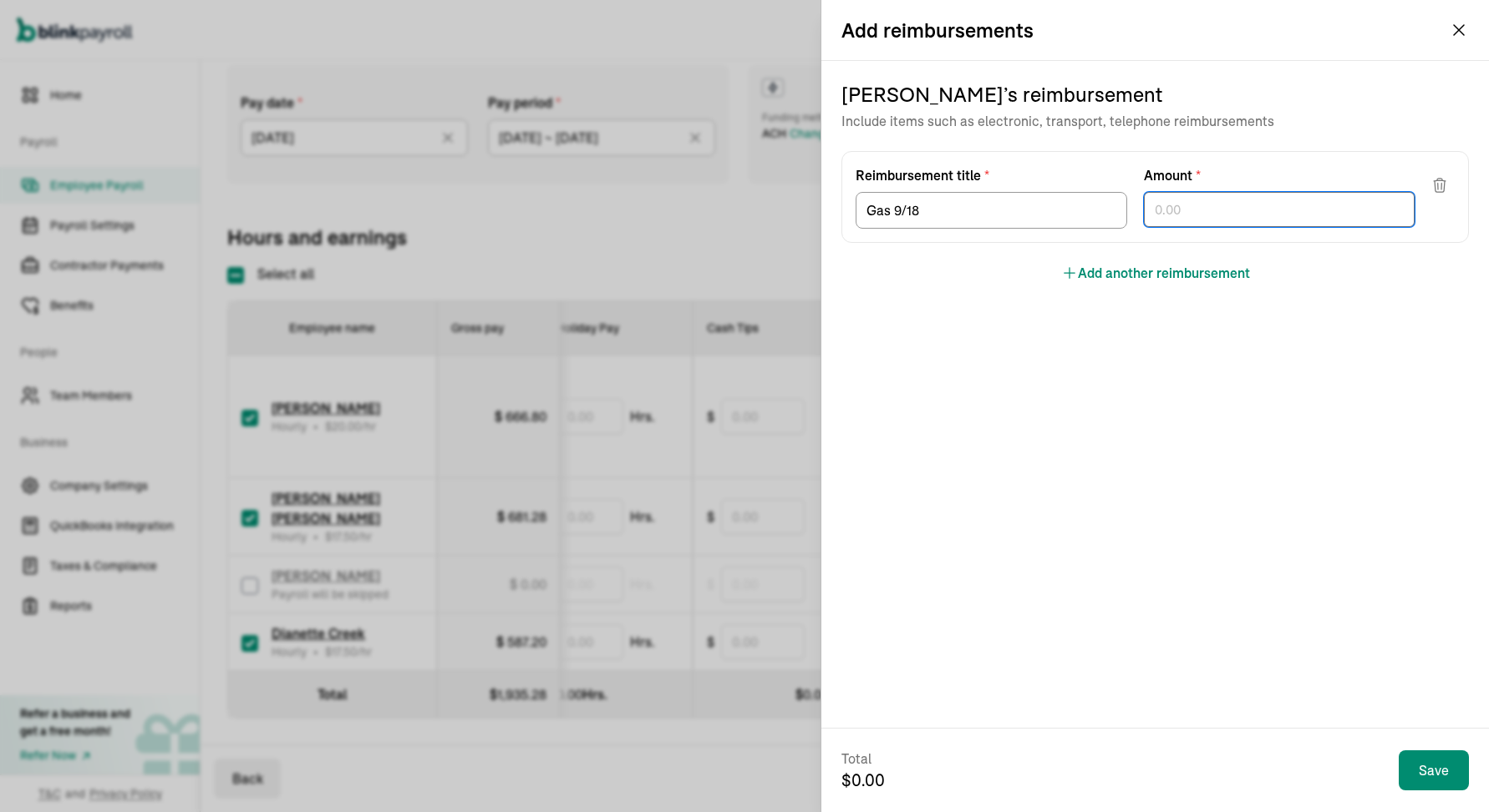
click at [1160, 206] on input "text" at bounding box center [1279, 210] width 271 height 35
type input "39.75"
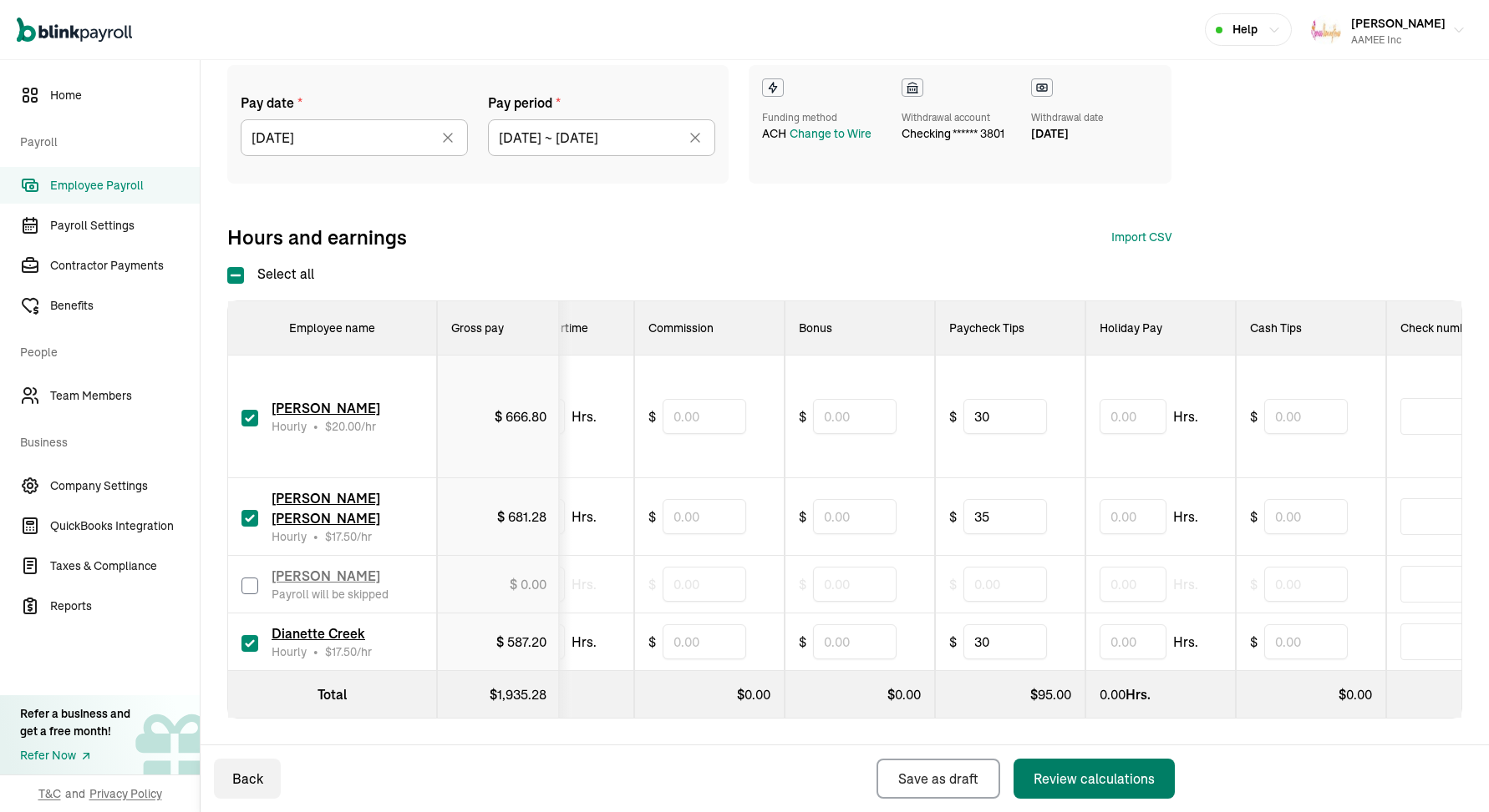
click at [1065, 778] on div "Review calculations" at bounding box center [1094, 778] width 121 height 20
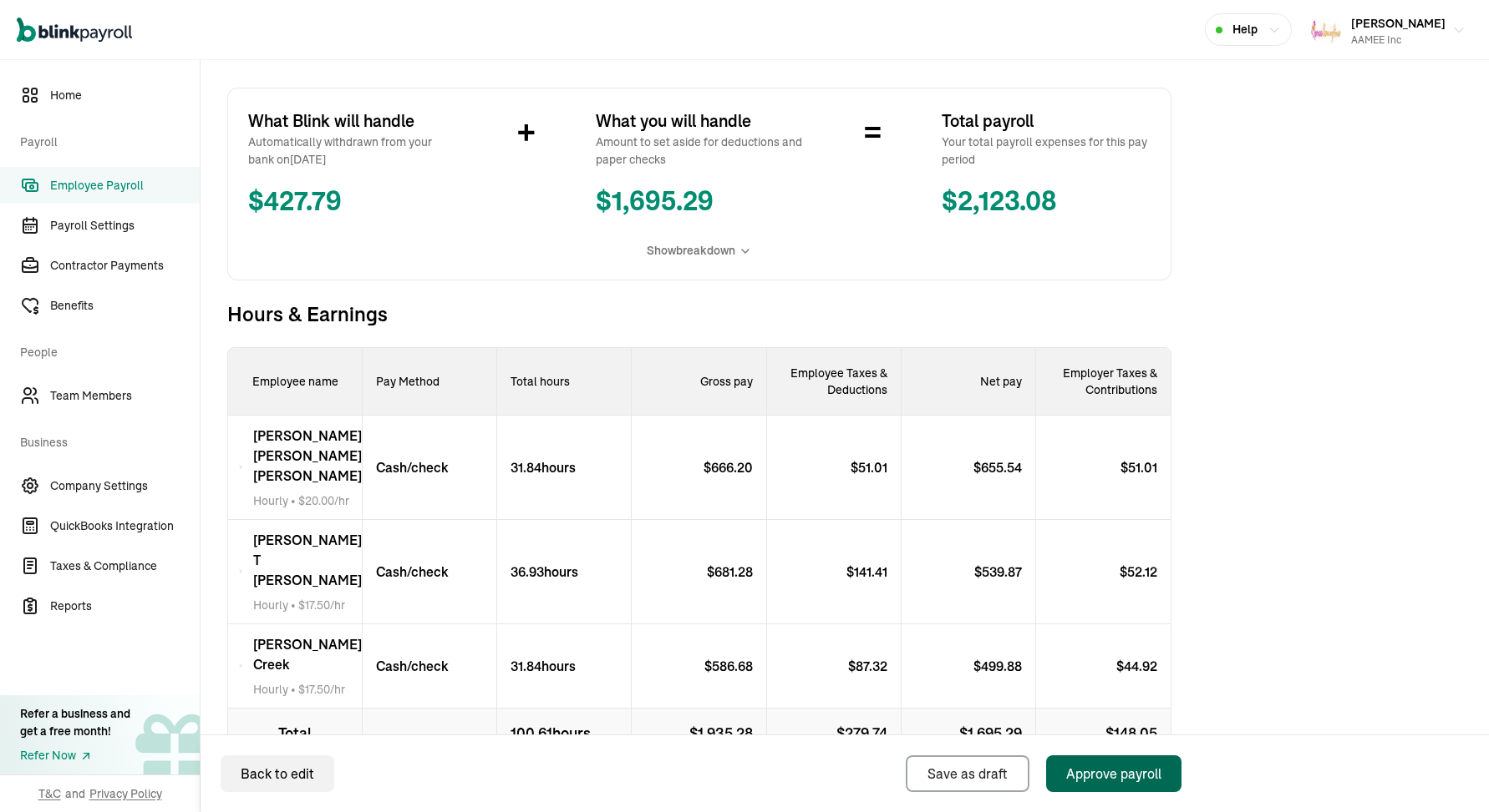
click at [1144, 782] on div "Approve payroll" at bounding box center [1113, 774] width 95 height 20
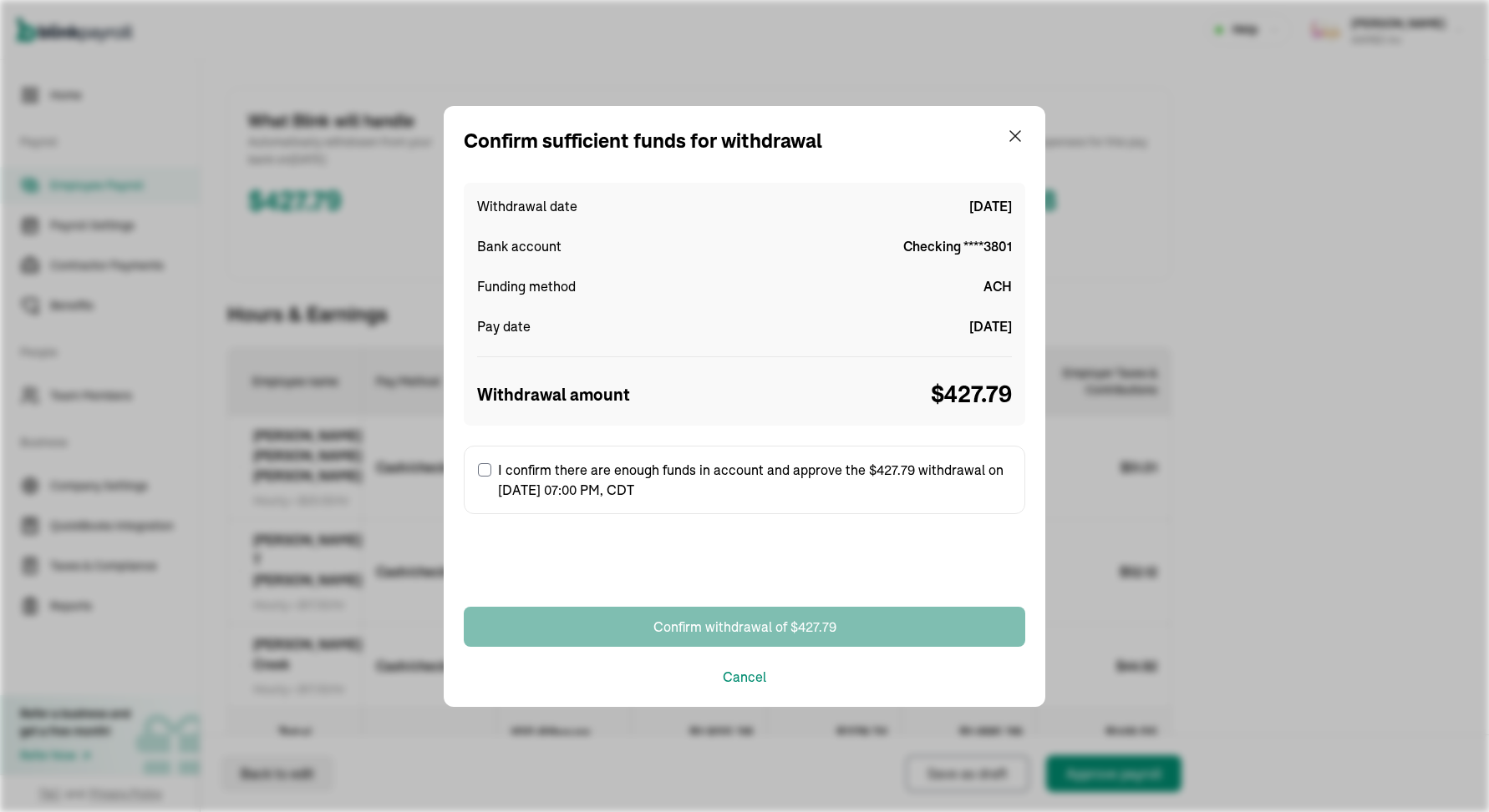
click at [658, 484] on label "I confirm there are enough funds in account and approve the $427.79 withdrawal …" at bounding box center [744, 479] width 561 height 68
click at [491, 477] on input "I confirm there are enough funds in account and approve the $427.79 withdrawal …" at bounding box center [484, 470] width 13 height 13
checkbox input "true"
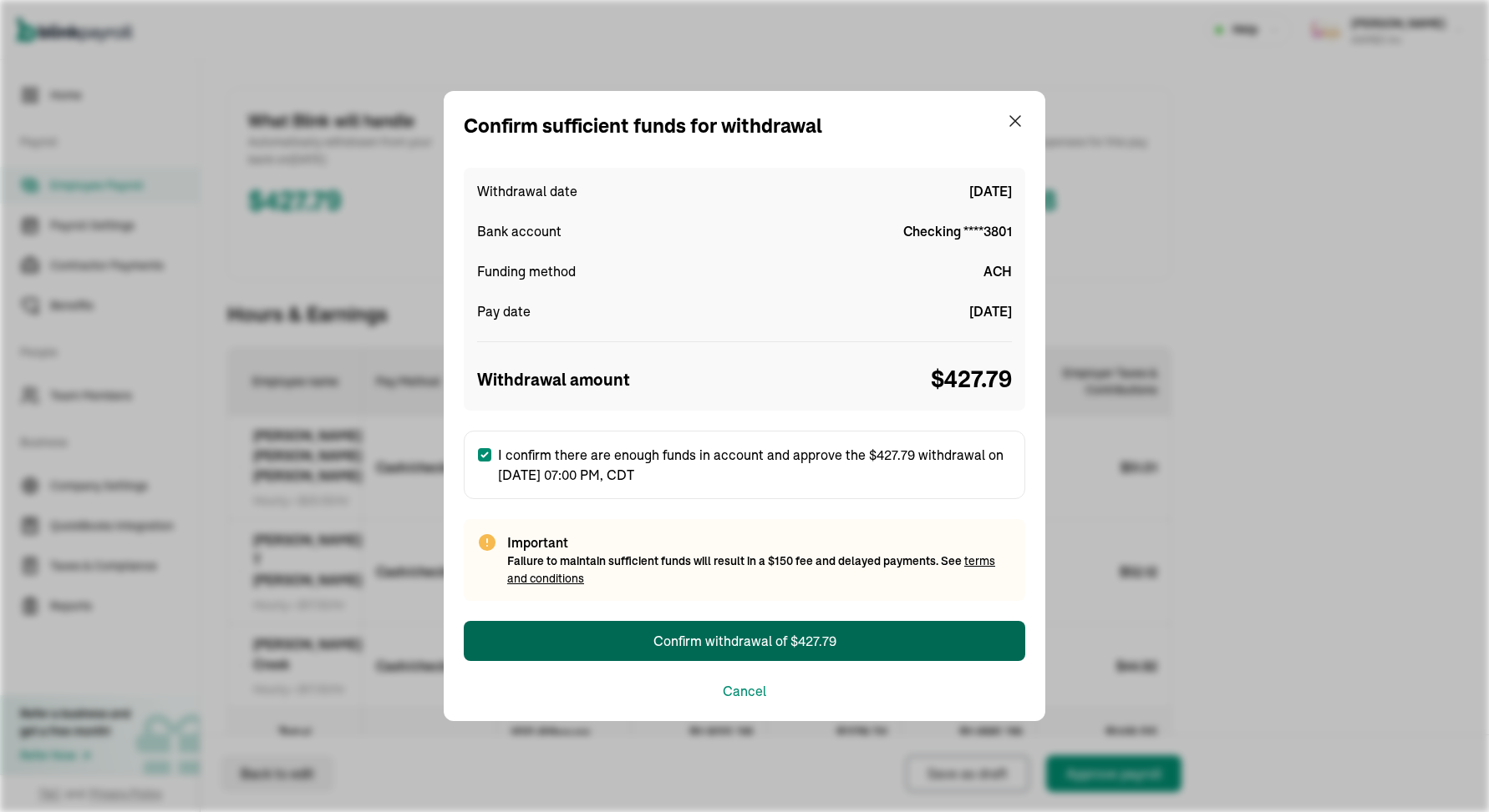
click at [710, 636] on div "Confirm withdrawal of $427.79" at bounding box center [745, 641] width 183 height 20
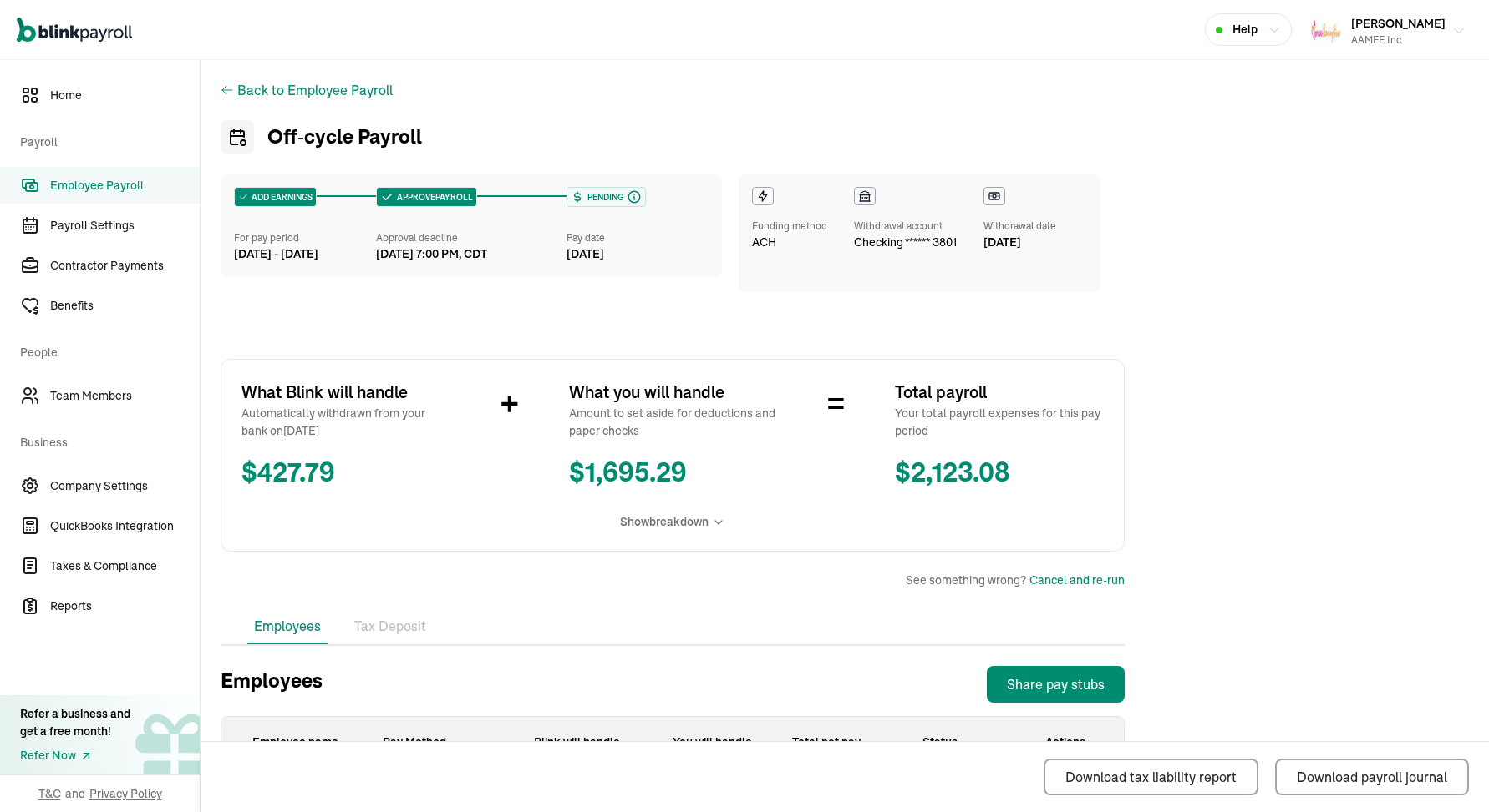
click at [1388, 41] on div "AAMEE Inc" at bounding box center [1398, 40] width 94 height 15
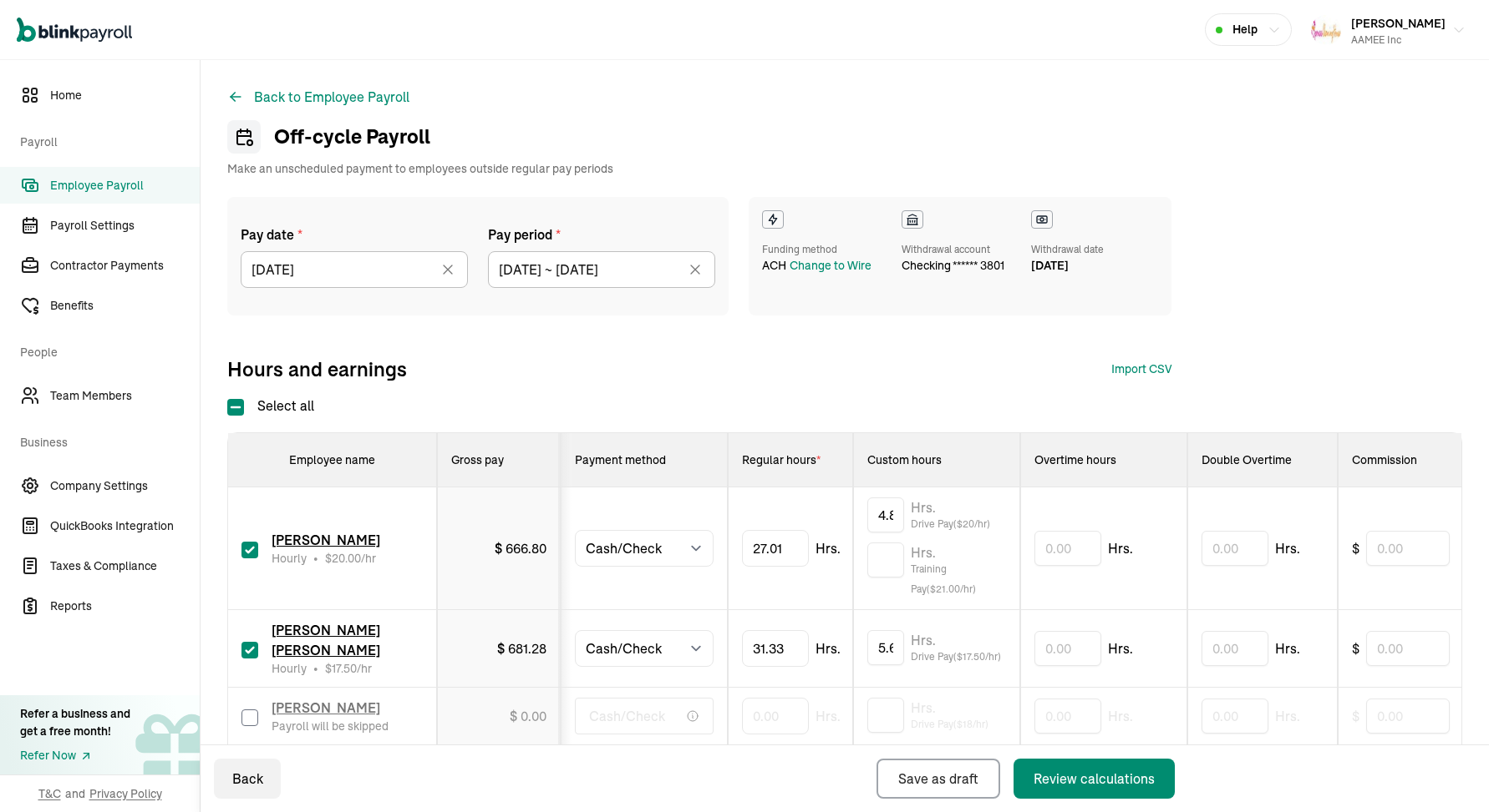
select select "manual"
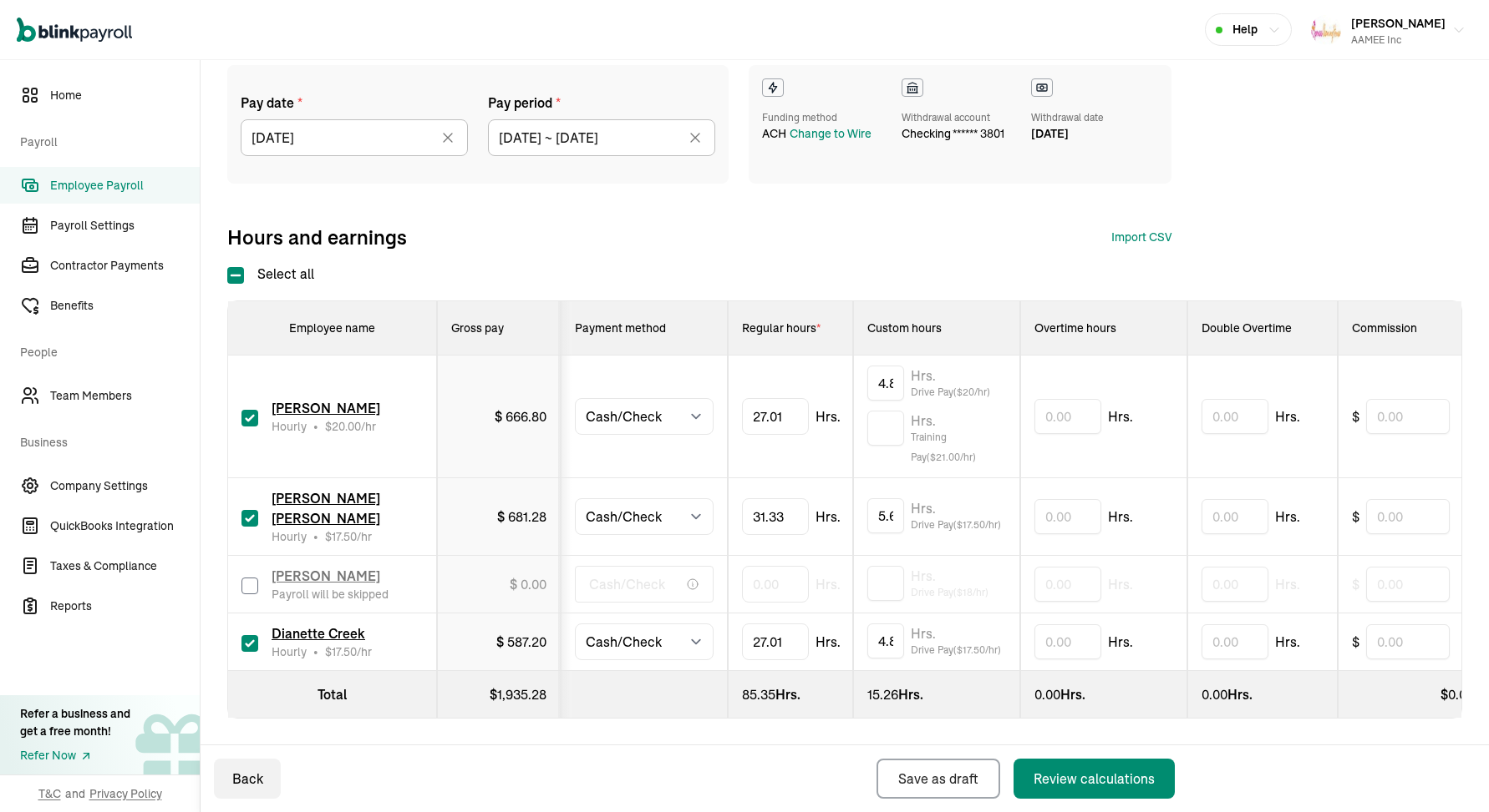
scroll to position [0, 1246]
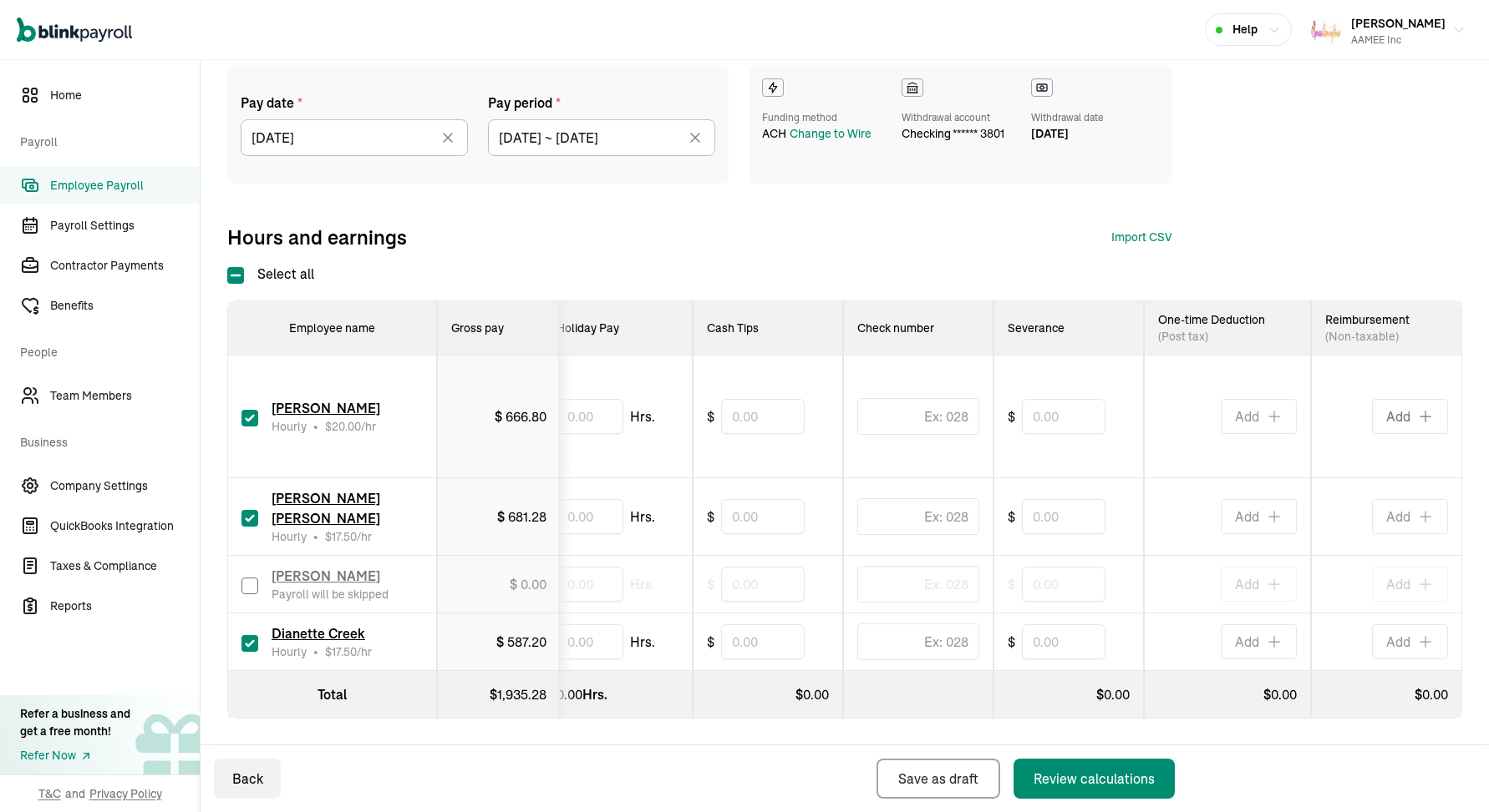
type input "35"
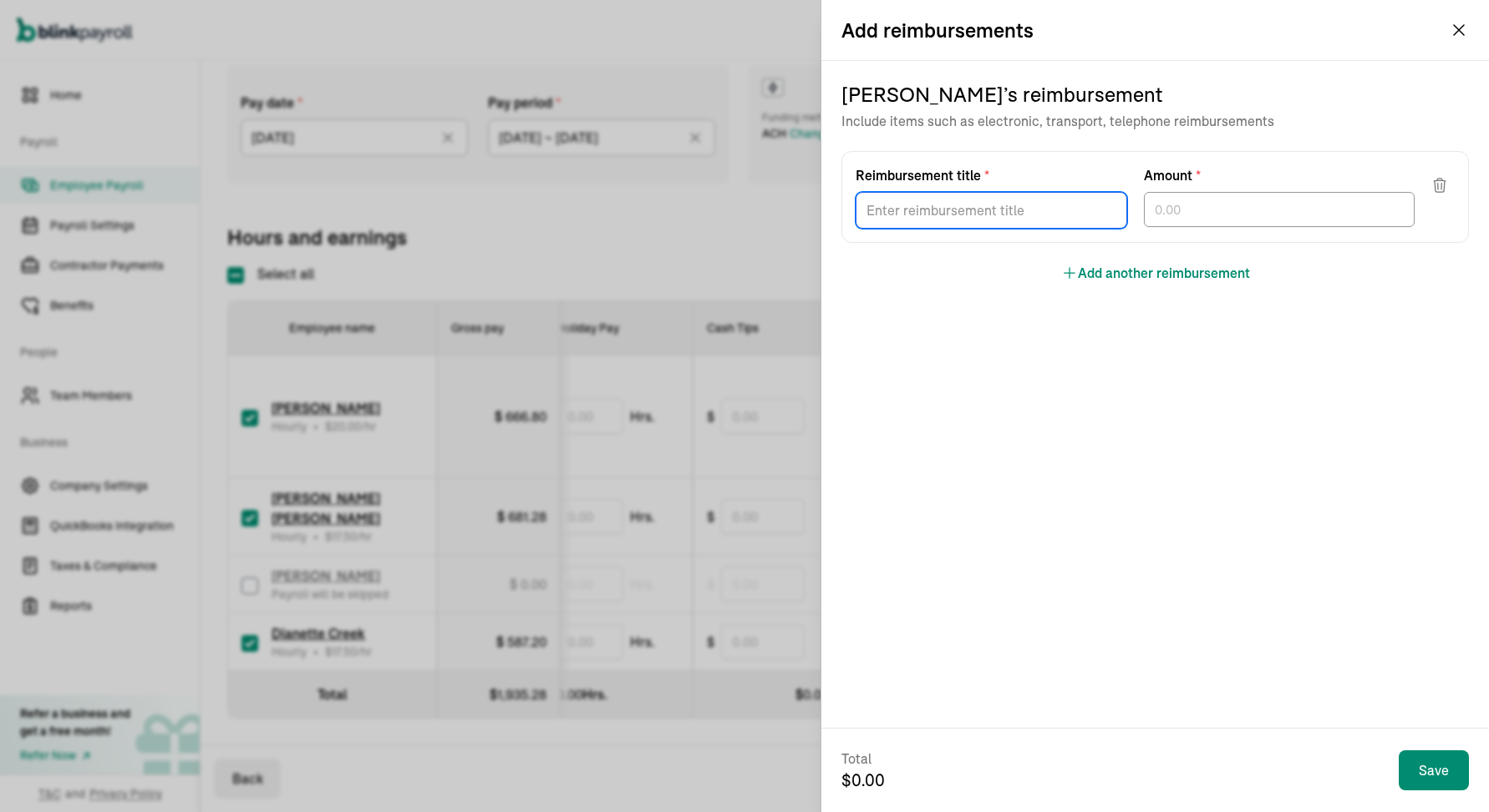
click at [946, 211] on input "Reimbursement title *" at bounding box center [991, 211] width 271 height 37
type input "Gas 9/18"
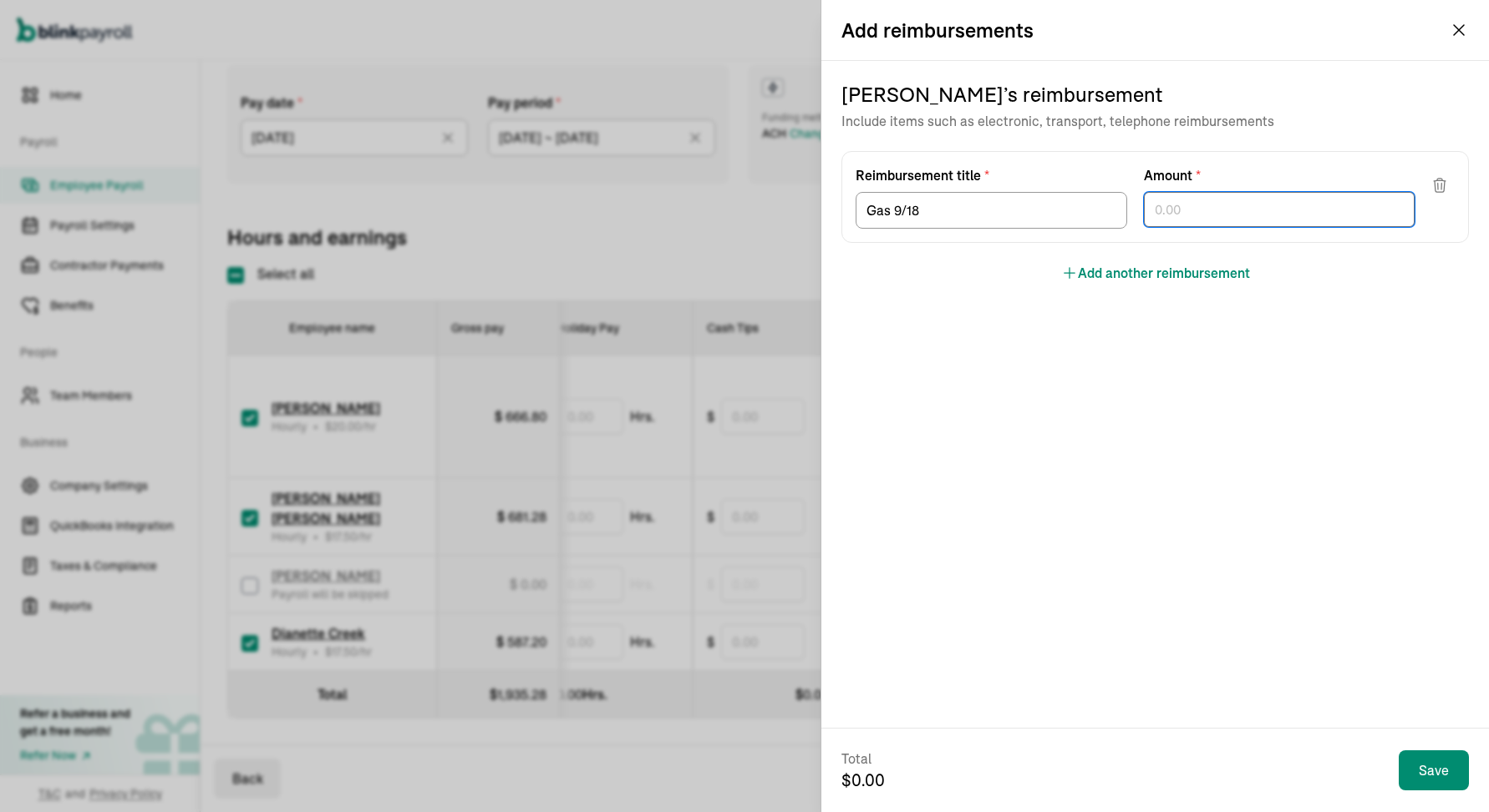
click at [1160, 206] on input "text" at bounding box center [1279, 210] width 271 height 35
type input "39.75"
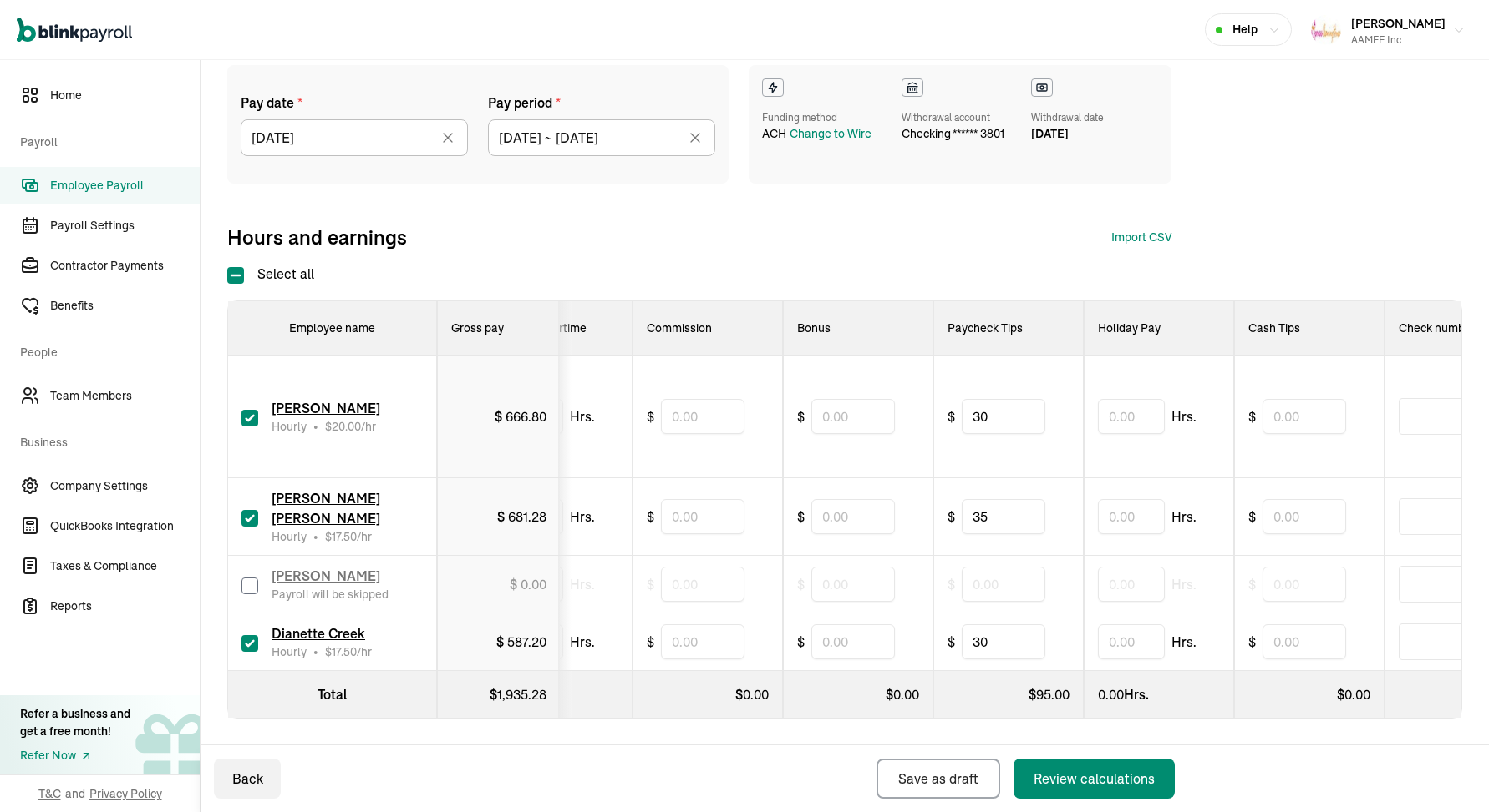
scroll to position [0, 704]
click at [1065, 778] on div "Review calculations" at bounding box center [1094, 778] width 121 height 20
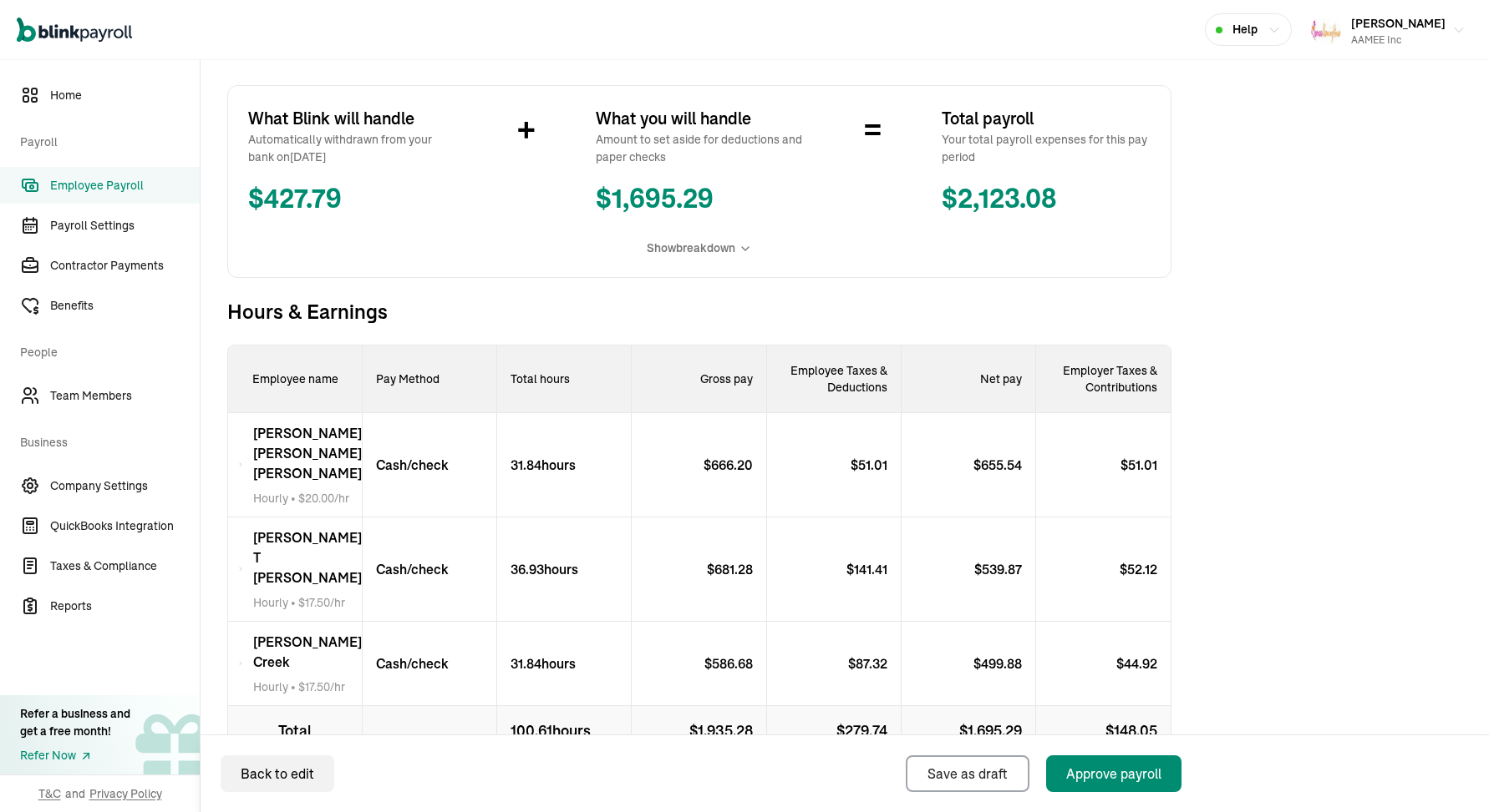
scroll to position [294, 0]
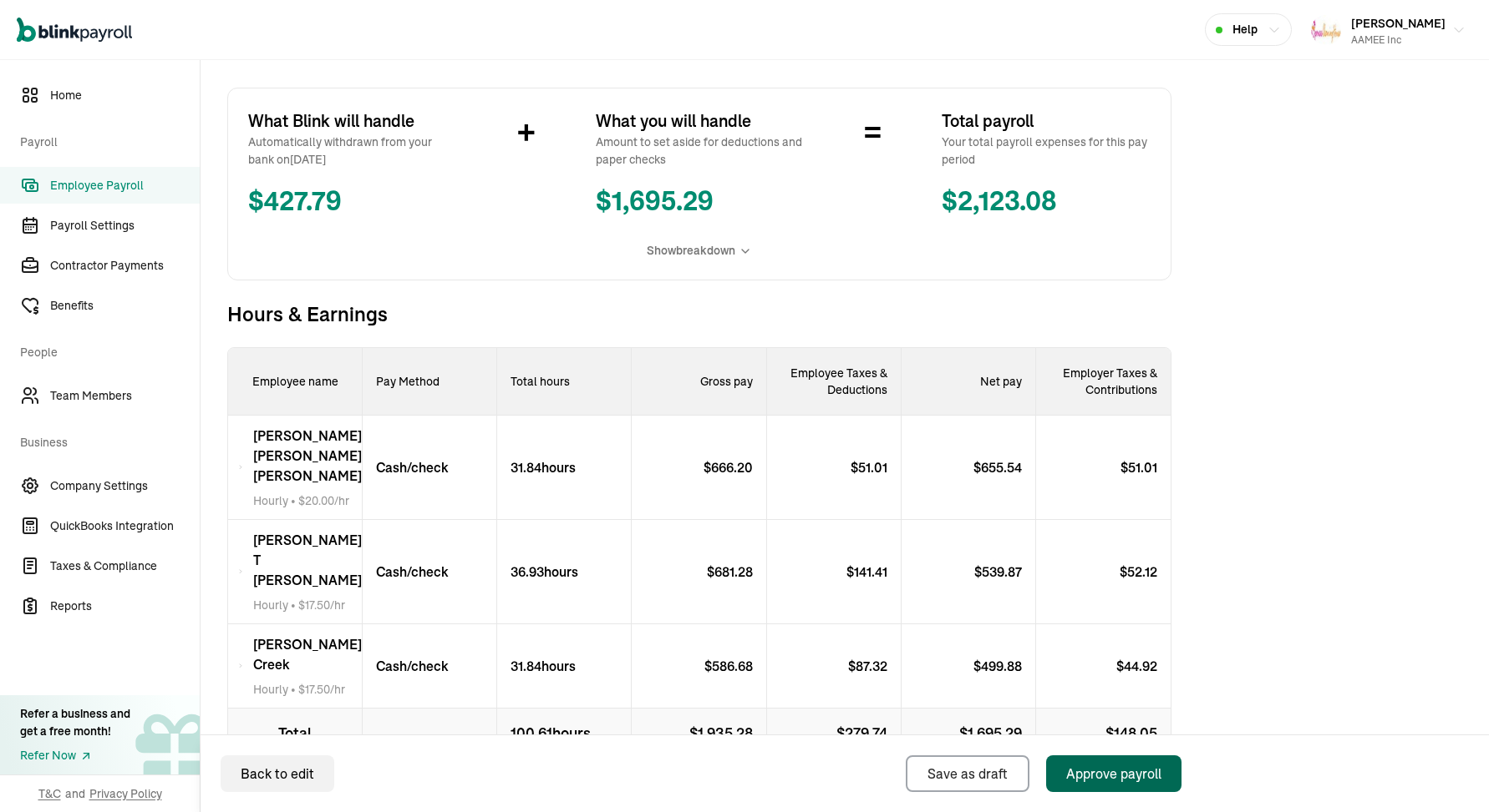
click at [1144, 782] on div "Approve payroll" at bounding box center [1113, 774] width 95 height 20
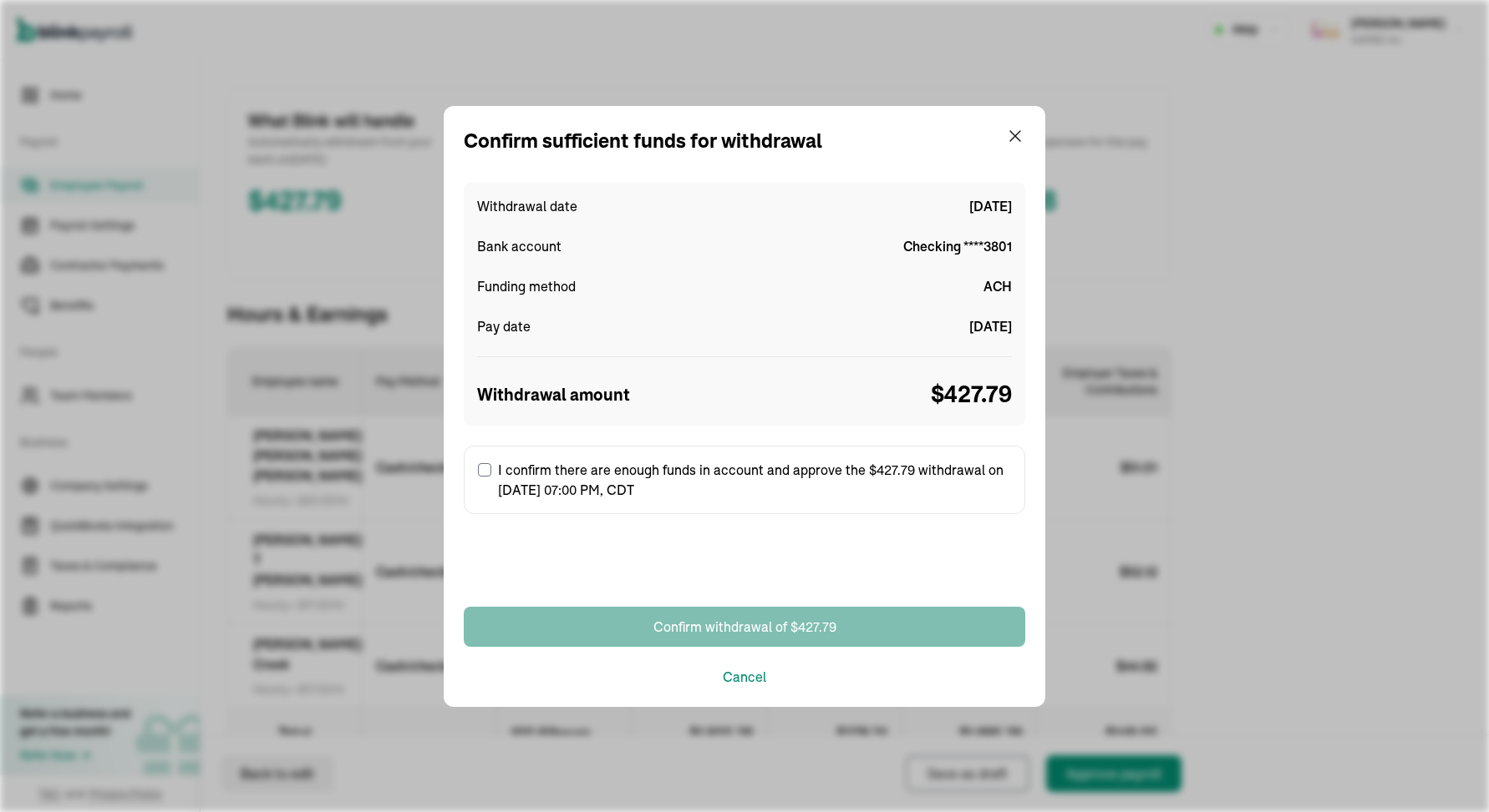
click at [658, 484] on label "I confirm there are enough funds in account and approve the $427.79 withdrawal …" at bounding box center [744, 479] width 561 height 68
click at [491, 477] on input "I confirm there are enough funds in account and approve the $427.79 withdrawal …" at bounding box center [484, 470] width 13 height 13
checkbox input "true"
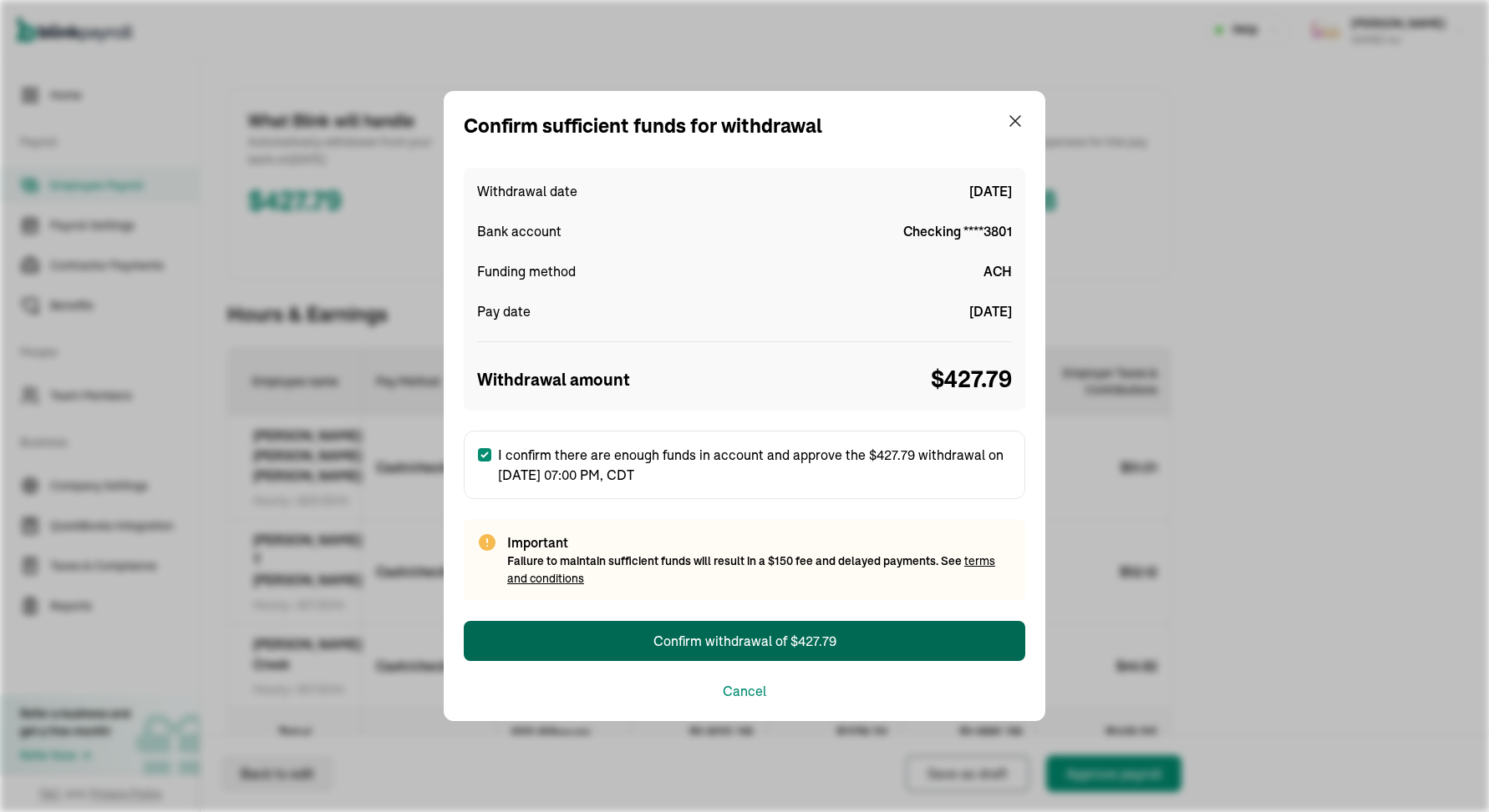
click at [710, 636] on div "Confirm withdrawal of $427.79" at bounding box center [745, 641] width 183 height 20
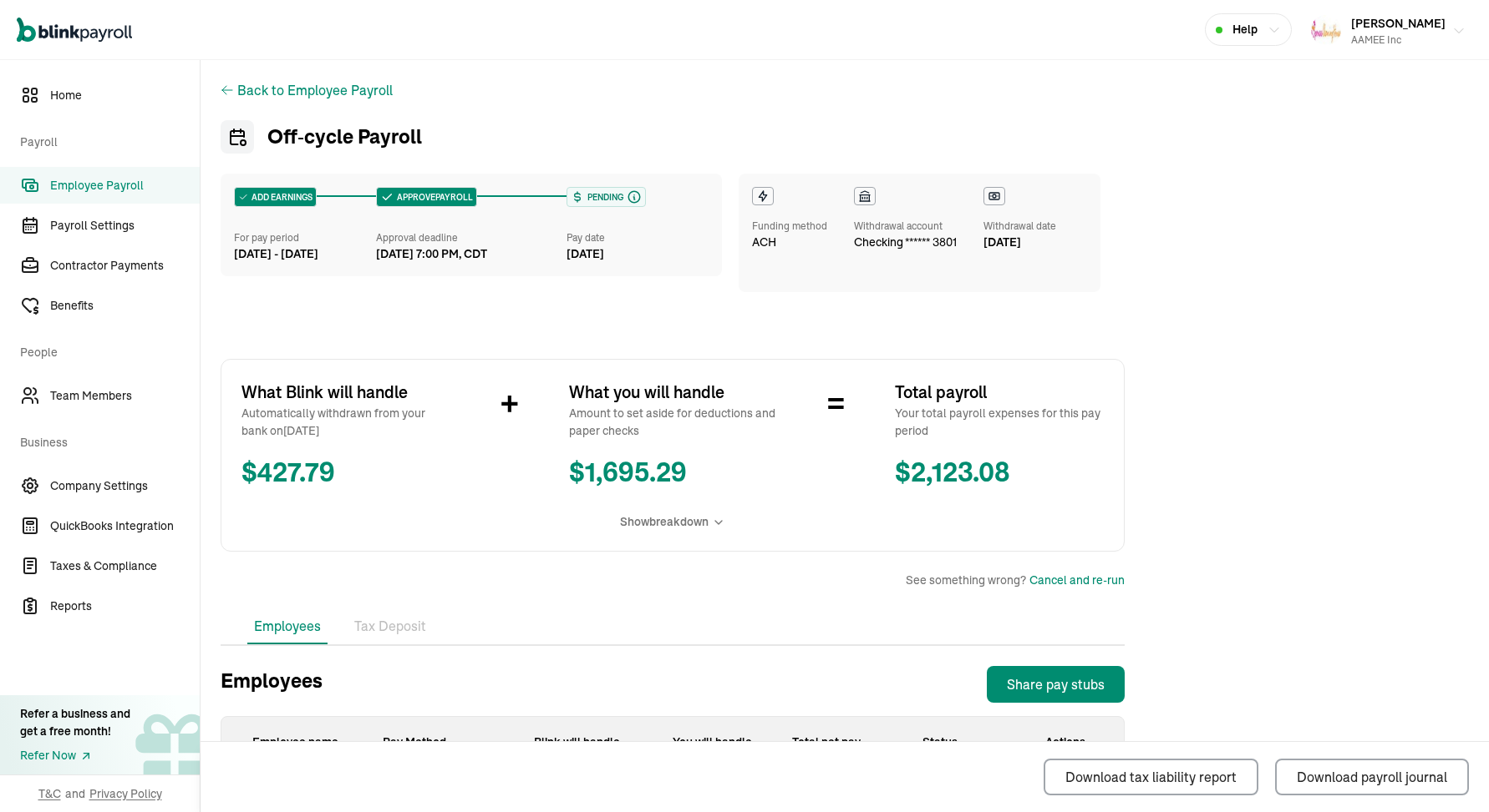
click at [1388, 41] on div "AAMEE Inc" at bounding box center [1398, 40] width 94 height 15
